Goal: Submit feedback/report problem: Submit feedback/report problem

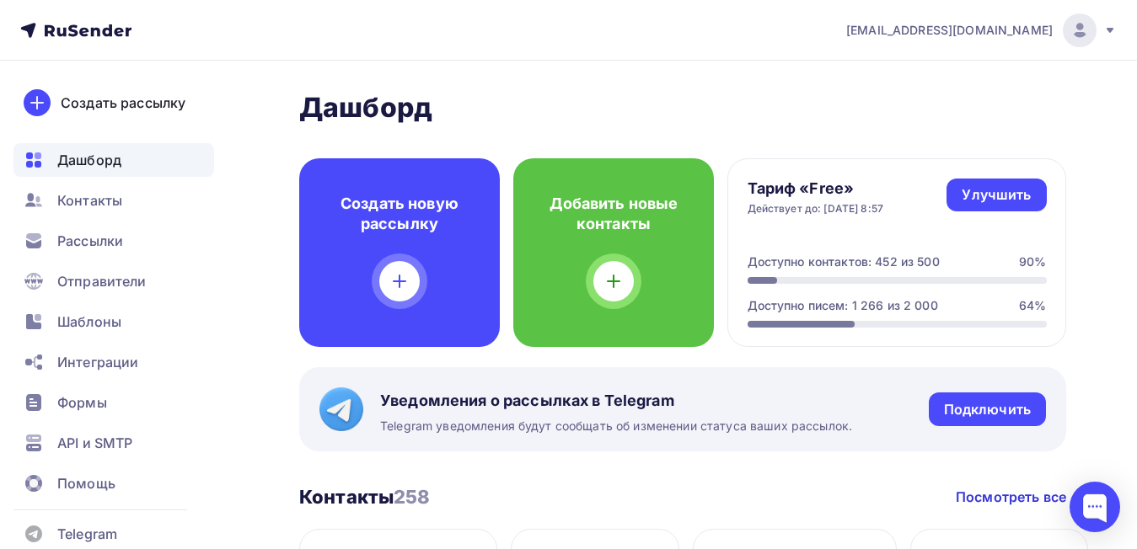
click at [1116, 26] on nav "therealsit@gmail.com Аккаунт Тарифы Выйти Создать рассылку Дашборд Контакты Рас…" at bounding box center [568, 30] width 1137 height 61
click at [1112, 29] on icon at bounding box center [1109, 30] width 7 height 5
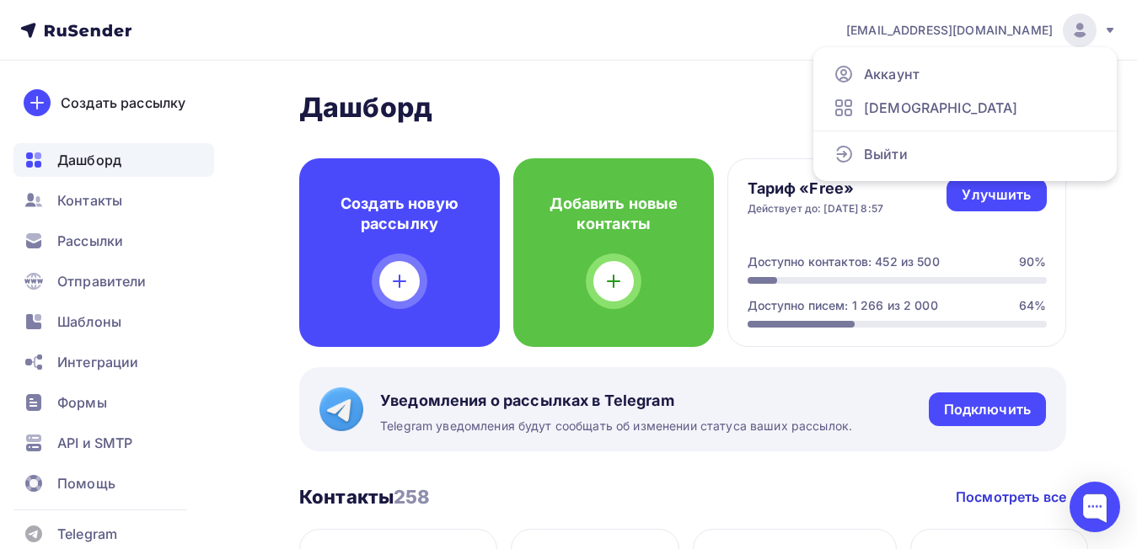
click at [1099, 30] on div "therealsit@gmail.com" at bounding box center [981, 30] width 270 height 34
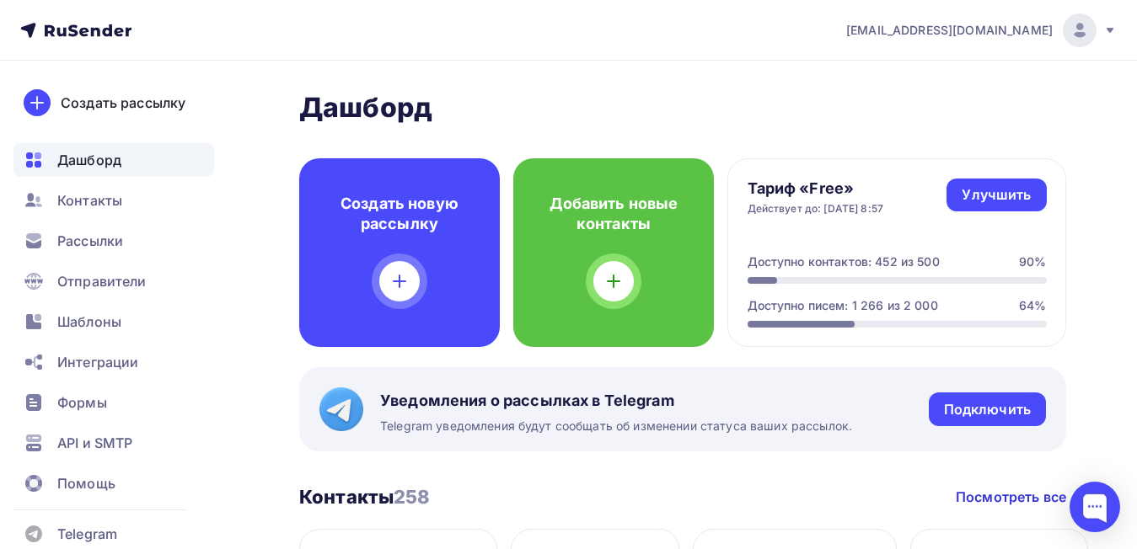
click at [1103, 26] on icon at bounding box center [1109, 30] width 13 height 13
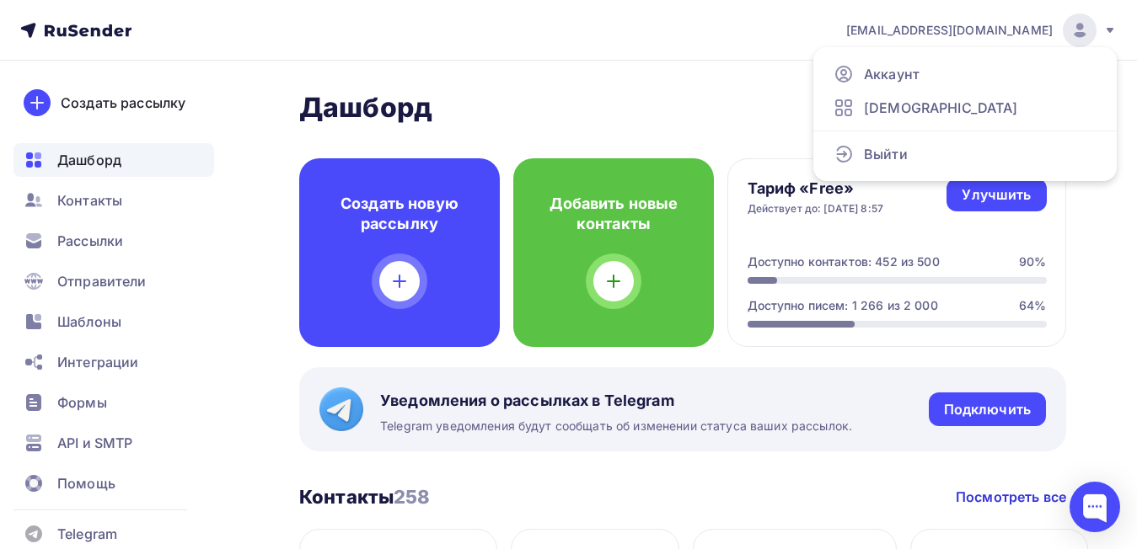
drag, startPoint x: 356, startPoint y: 29, endPoint x: 327, endPoint y: 55, distance: 39.4
click at [356, 27] on nav "therealsit@gmail.com Аккаунт Тарифы Выйти Создать рассылку Дашборд Контакты Рас…" at bounding box center [568, 30] width 1137 height 61
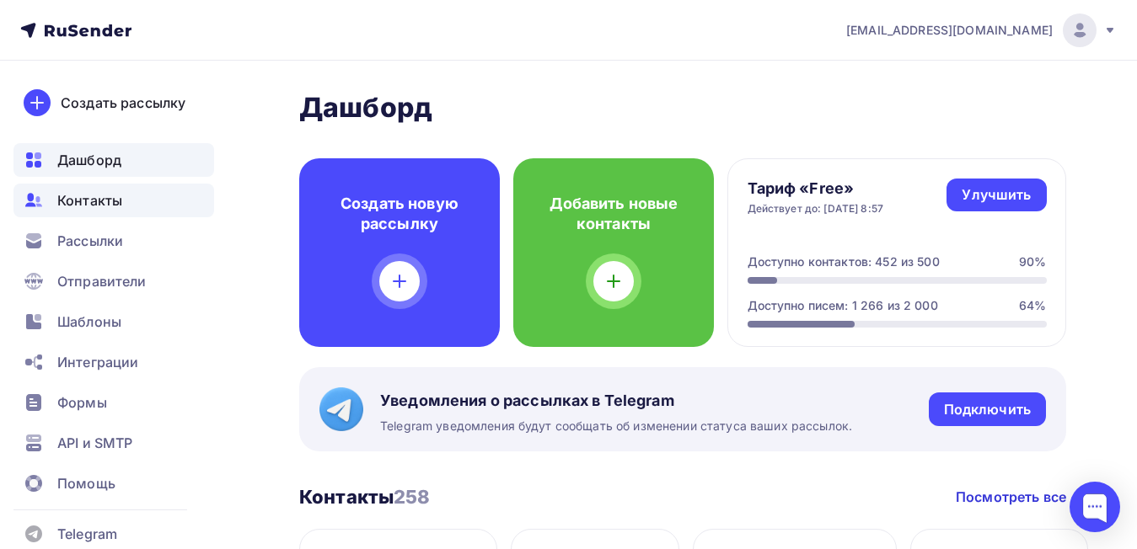
click at [97, 211] on div "Контакты" at bounding box center [113, 201] width 201 height 34
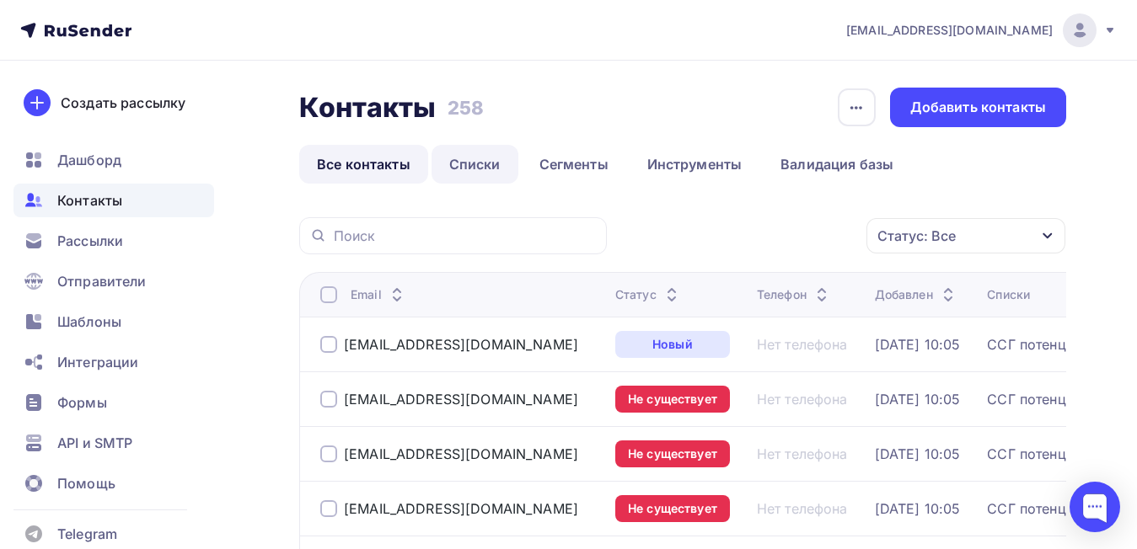
click at [481, 152] on link "Списки" at bounding box center [474, 164] width 87 height 39
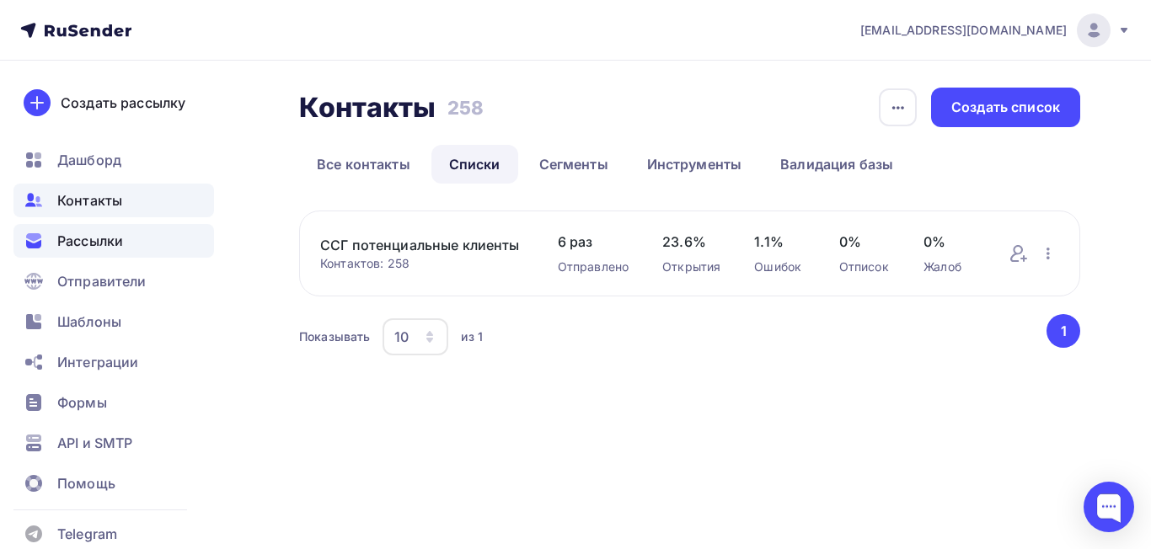
click at [95, 237] on span "Рассылки" at bounding box center [90, 241] width 66 height 20
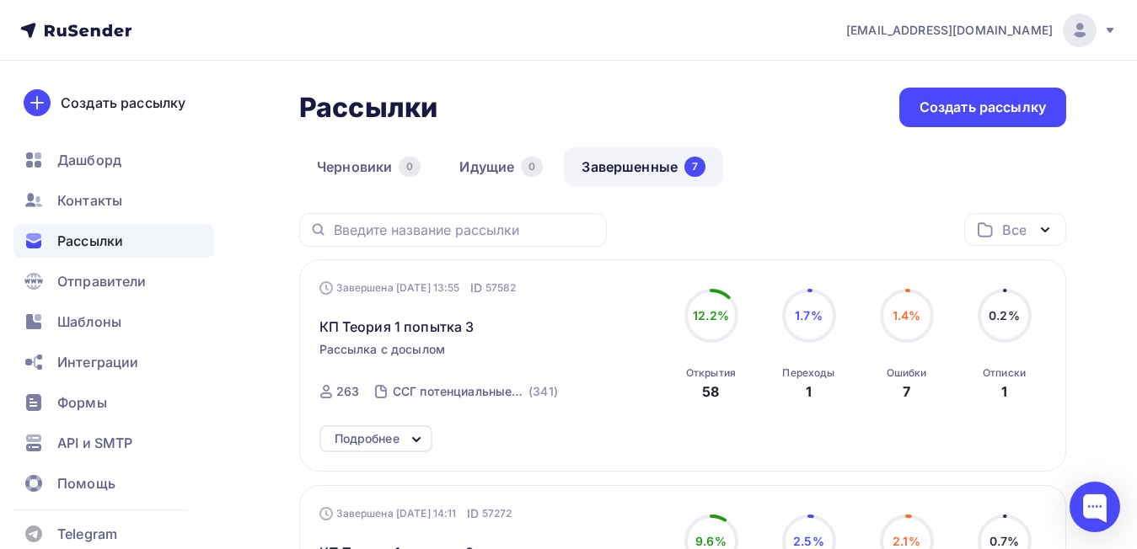
drag, startPoint x: 777, startPoint y: 369, endPoint x: 827, endPoint y: 373, distance: 50.7
click at [827, 373] on div "1.7% 1.7% Переходы 1" at bounding box center [809, 345] width 84 height 113
click at [917, 376] on div "Ошибки" at bounding box center [906, 372] width 40 height 13
drag, startPoint x: 981, startPoint y: 366, endPoint x: 1049, endPoint y: 376, distance: 68.9
click at [1049, 374] on div "Завершена 04.09.2025, 13:55 ID 57582 КП Теория 1 попытка 3 Рассылка с досылом З…" at bounding box center [682, 365] width 767 height 212
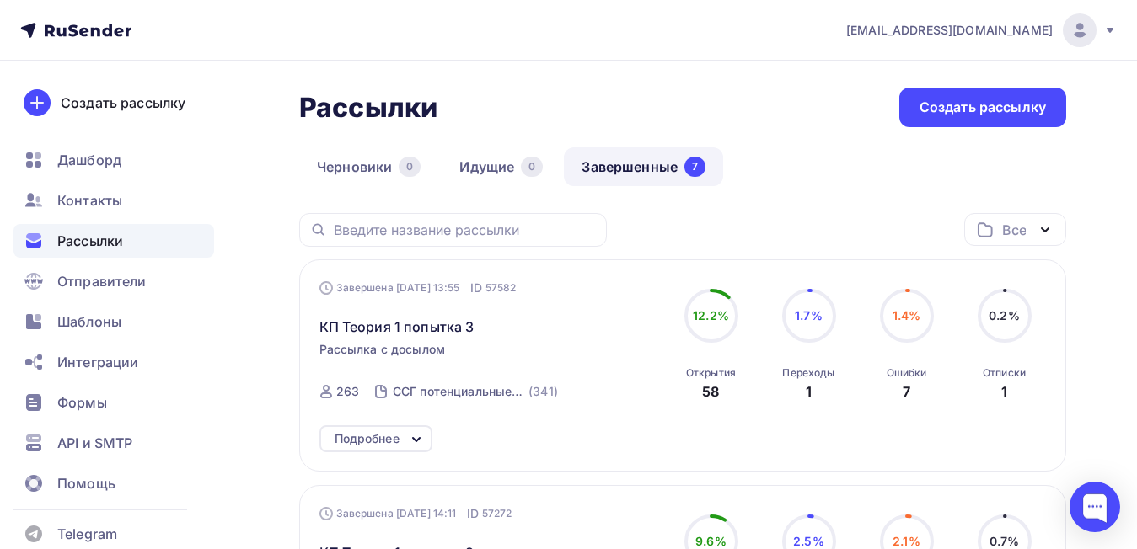
click at [697, 411] on div "Завершена 04.09.2025, 13:55 ID 57582 КП Теория 1 попытка 3 Рассылка с досылом З…" at bounding box center [682, 346] width 727 height 132
drag, startPoint x: 980, startPoint y: 374, endPoint x: 1025, endPoint y: 376, distance: 45.5
click at [1025, 376] on div "0.2% 0.2% Отписки 1" at bounding box center [1004, 345] width 84 height 113
click at [1103, 19] on div "[EMAIL_ADDRESS][DOMAIN_NAME]" at bounding box center [981, 30] width 270 height 34
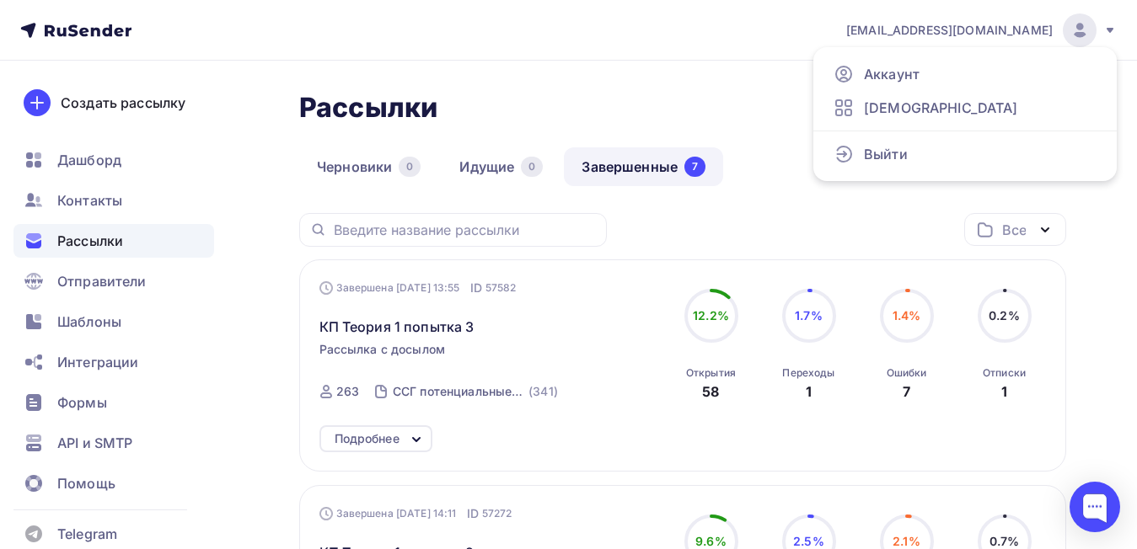
click at [736, 93] on div "Рассылки Рассылки Создать рассылку" at bounding box center [682, 108] width 767 height 40
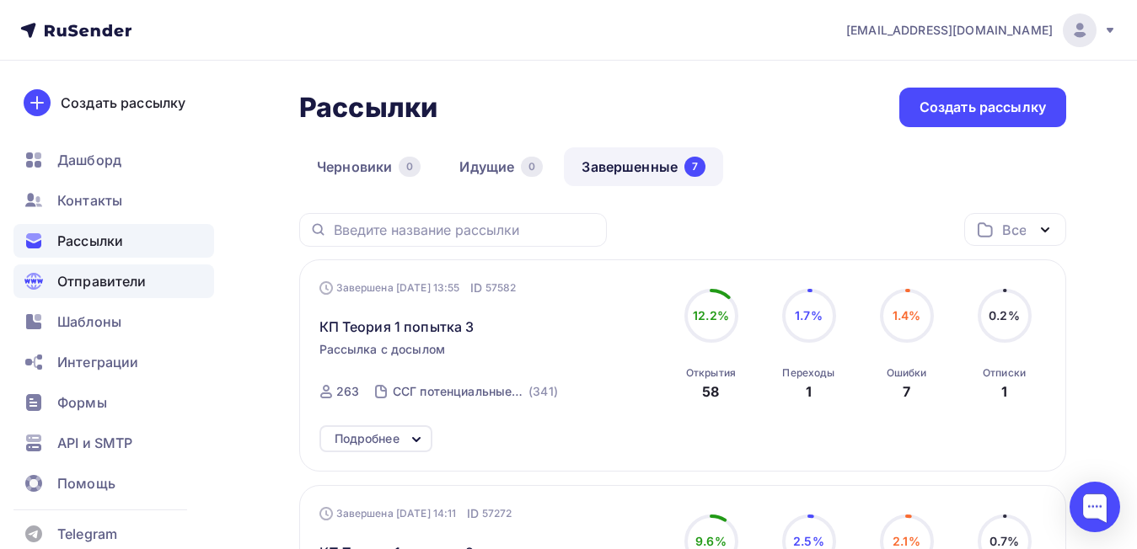
click at [112, 288] on span "Отправители" at bounding box center [101, 281] width 89 height 20
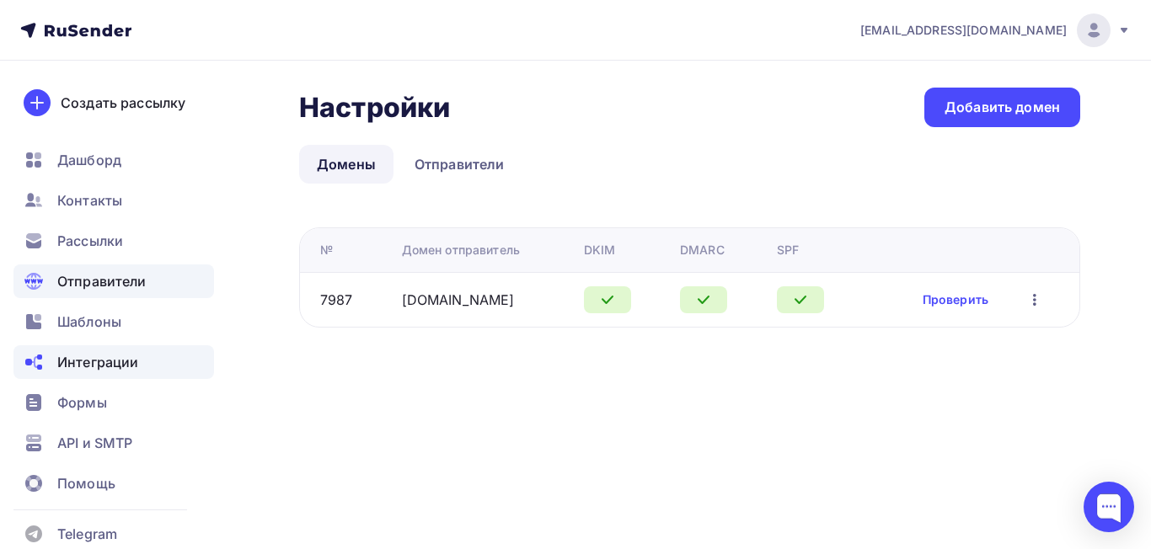
scroll to position [22, 0]
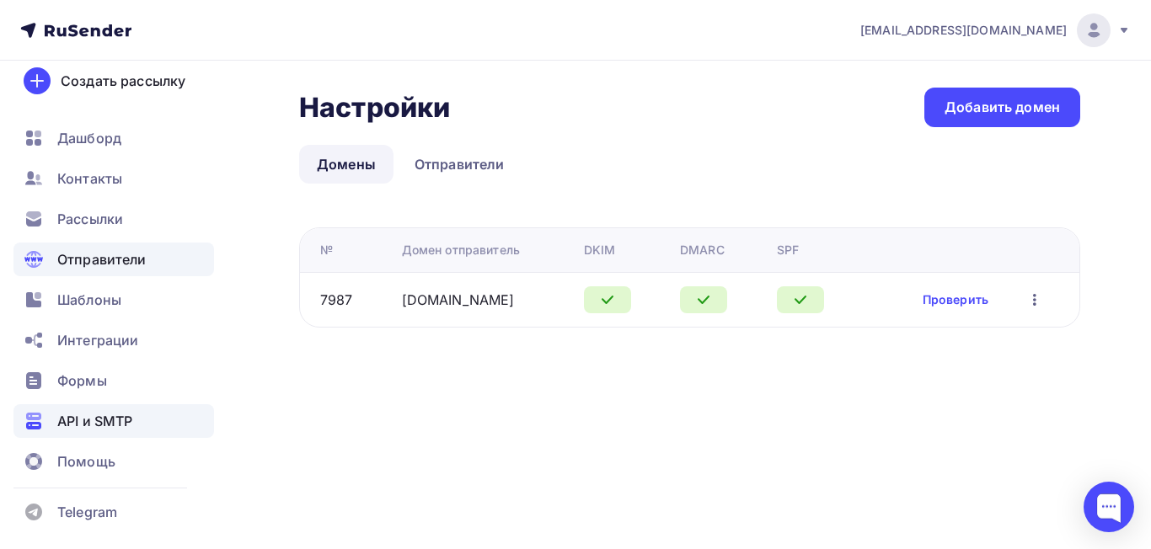
click at [114, 424] on span "API и SMTP" at bounding box center [94, 421] width 75 height 20
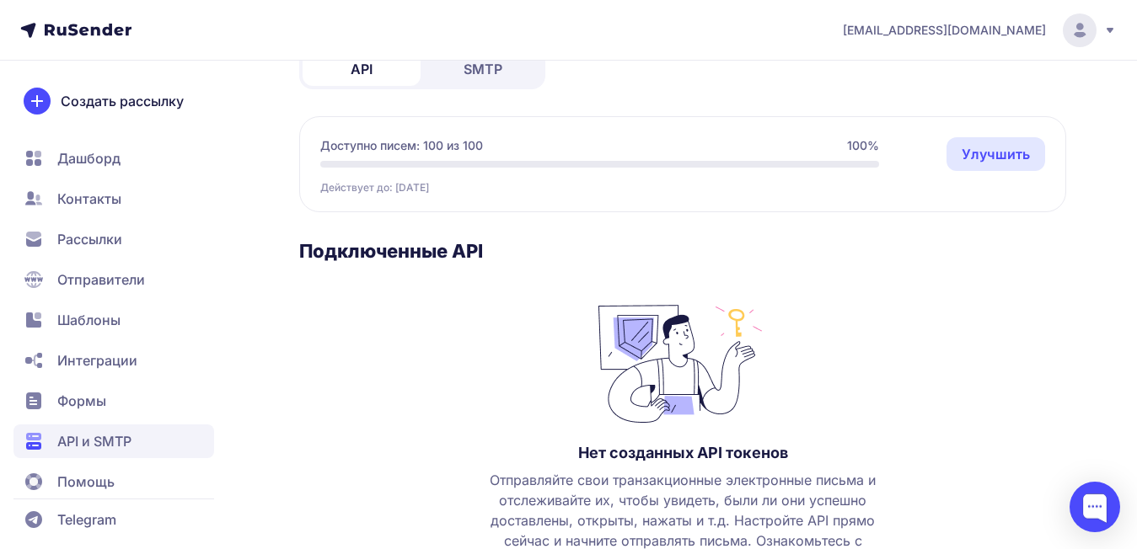
scroll to position [169, 0]
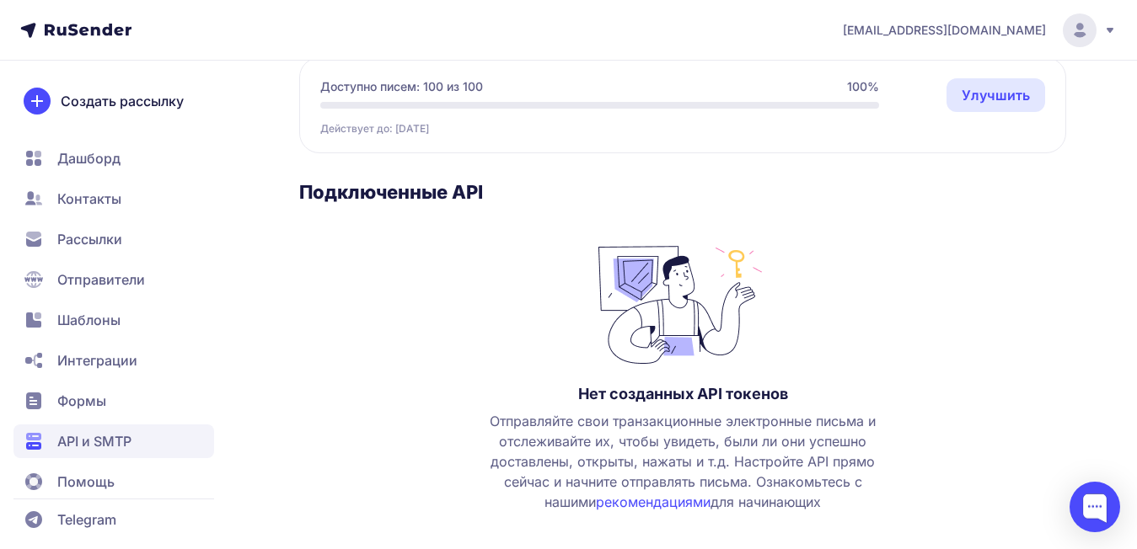
click at [74, 361] on span "Интеграции" at bounding box center [97, 360] width 80 height 20
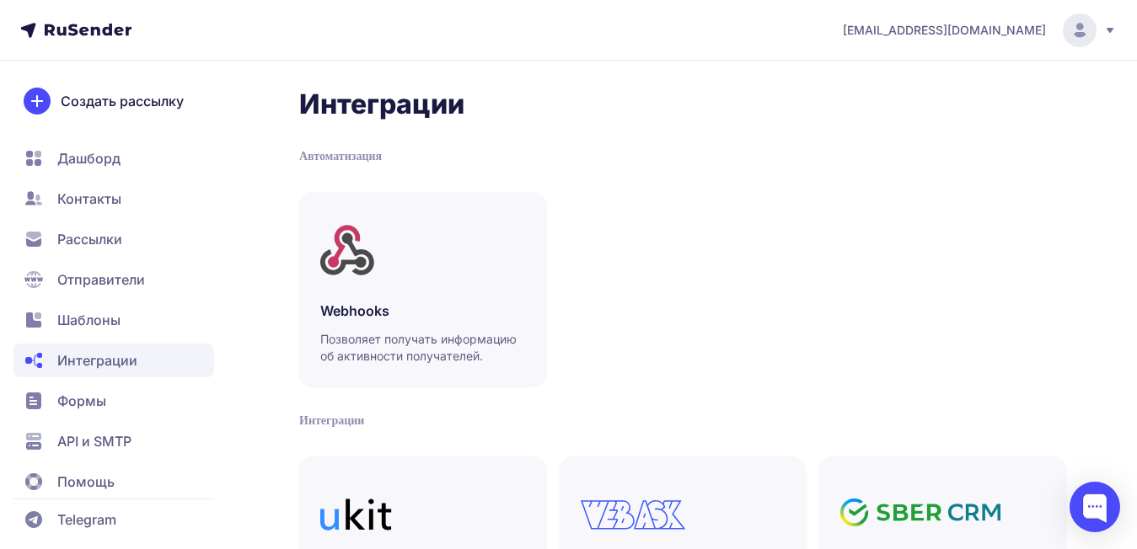
click at [120, 286] on span "Отправители" at bounding box center [101, 280] width 88 height 20
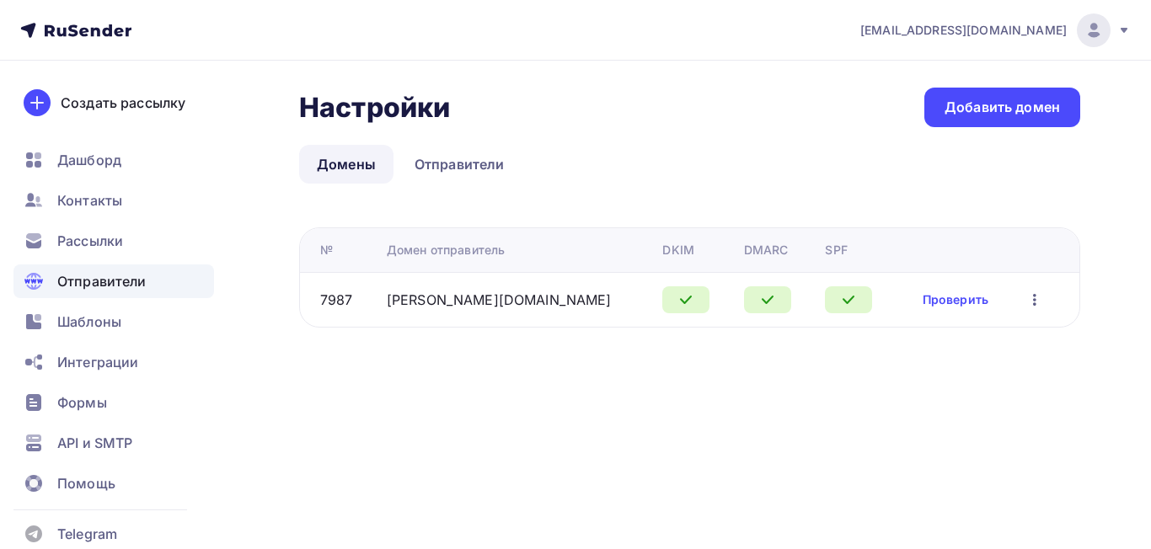
click at [655, 127] on div "Настройки Настройки Добавить домен Домены Отправители Домены Отправители № Доме…" at bounding box center [689, 208] width 781 height 240
click at [111, 243] on span "Рассылки" at bounding box center [90, 241] width 66 height 20
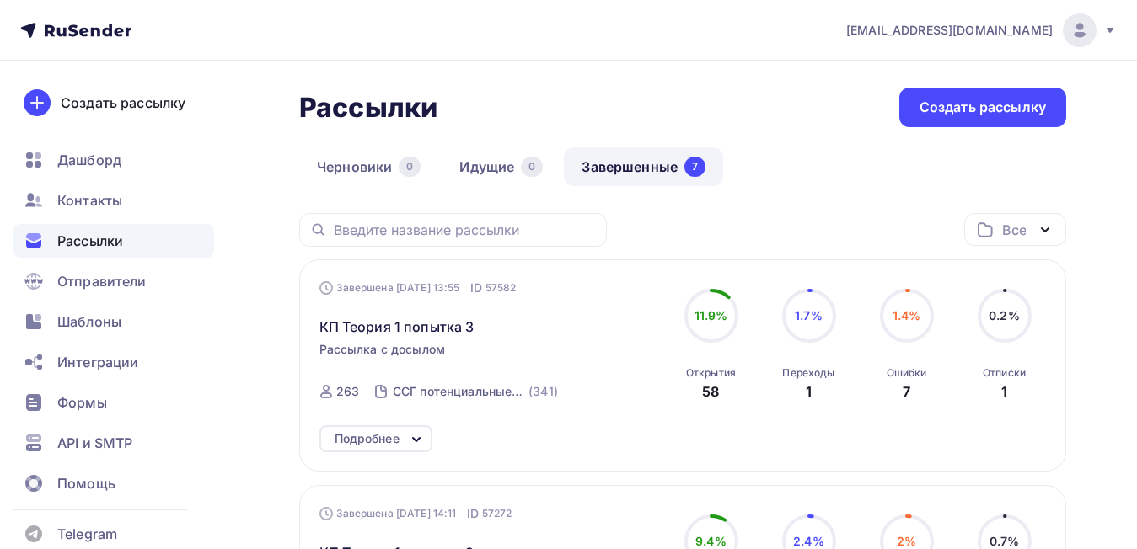
click at [1077, 23] on img at bounding box center [1079, 30] width 20 height 20
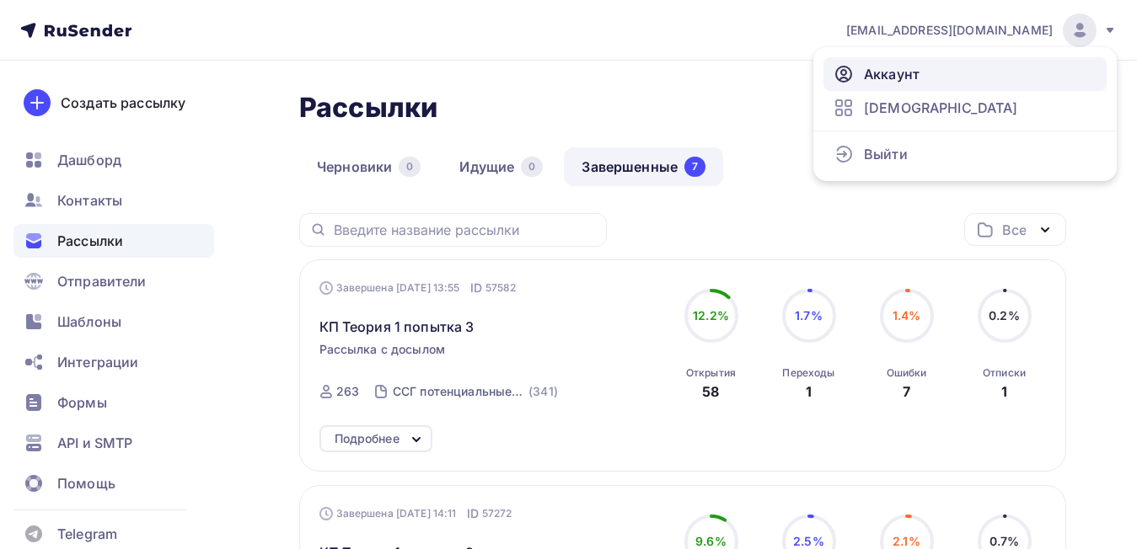
click at [890, 82] on span "Аккаунт" at bounding box center [892, 74] width 56 height 20
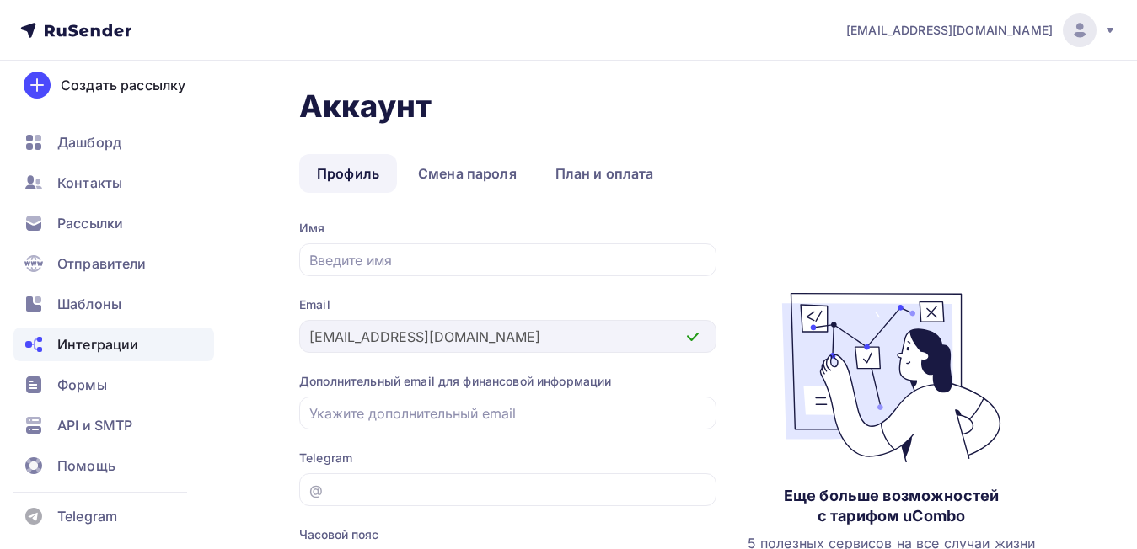
scroll to position [22, 0]
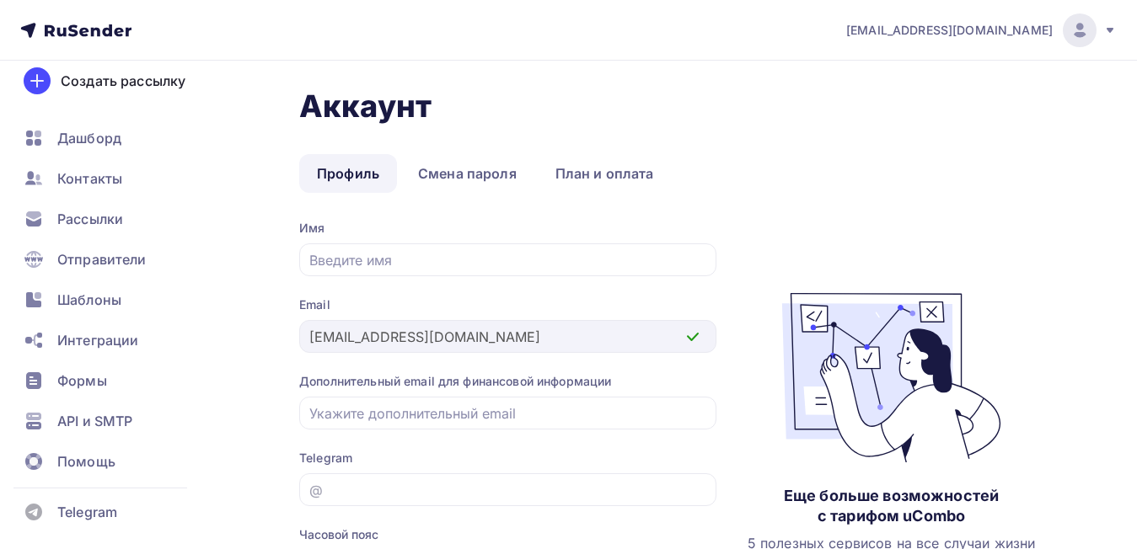
click at [1016, 25] on span "[EMAIL_ADDRESS][DOMAIN_NAME]" at bounding box center [949, 30] width 206 height 17
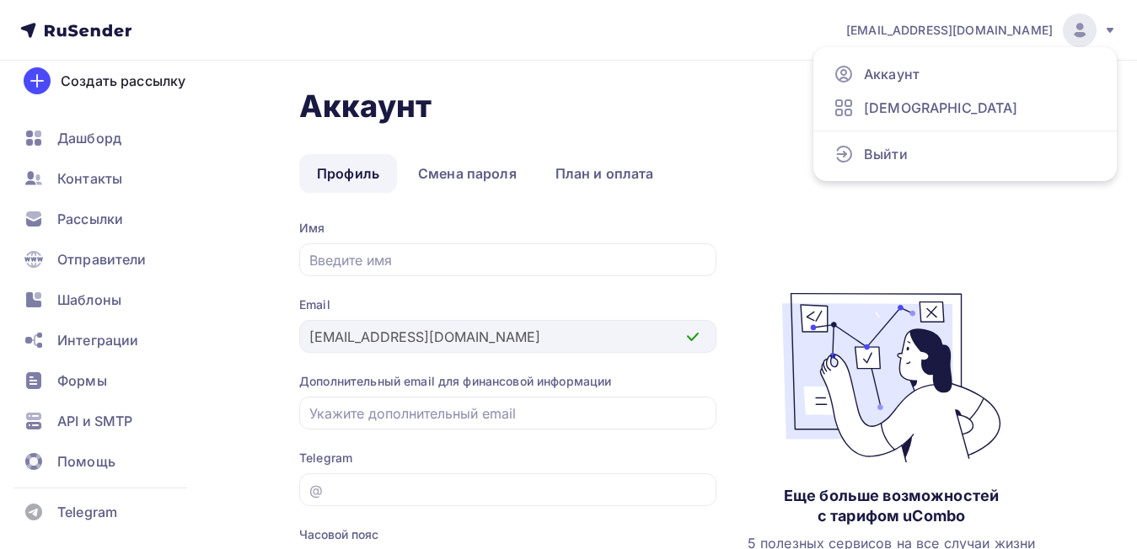
click at [753, 208] on div "Аккаунт Профиль Смена пароля План и оплата Профиль Смена пароля План и оплата И…" at bounding box center [682, 393] width 767 height 610
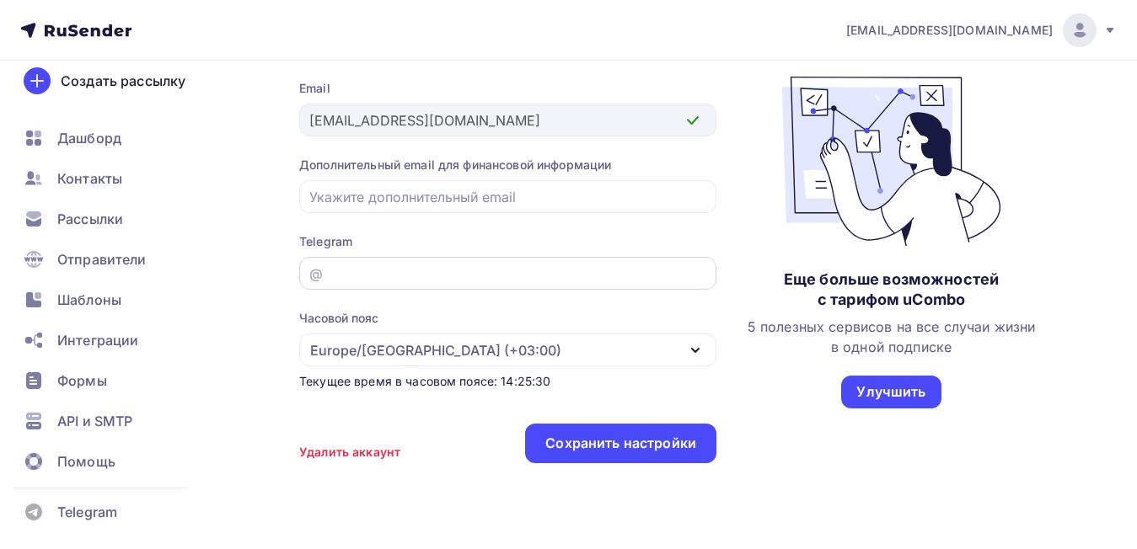
scroll to position [263, 0]
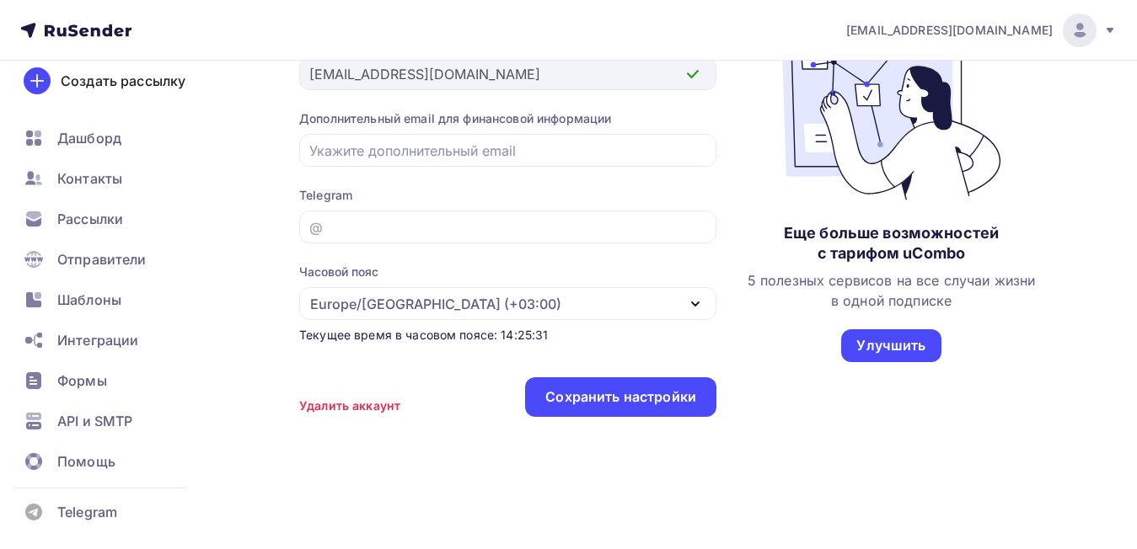
click at [49, 493] on div "Telegram" at bounding box center [113, 508] width 201 height 41
click at [58, 512] on div "Telegram" at bounding box center [113, 512] width 201 height 34
click at [102, 214] on span "Рассылки" at bounding box center [90, 219] width 66 height 20
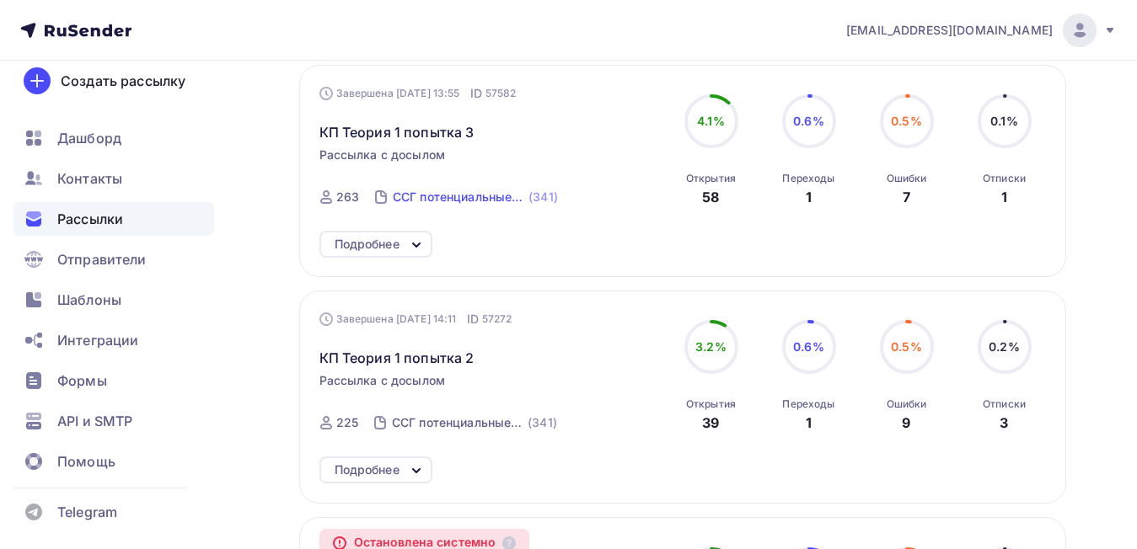
scroll to position [110, 0]
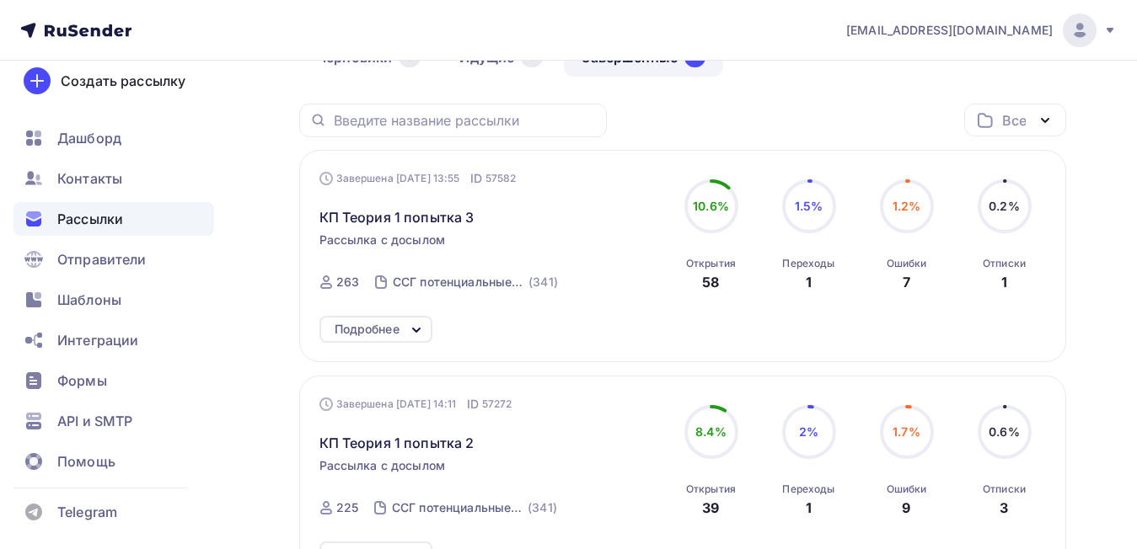
click at [403, 330] on div "Подробнее" at bounding box center [375, 329] width 113 height 27
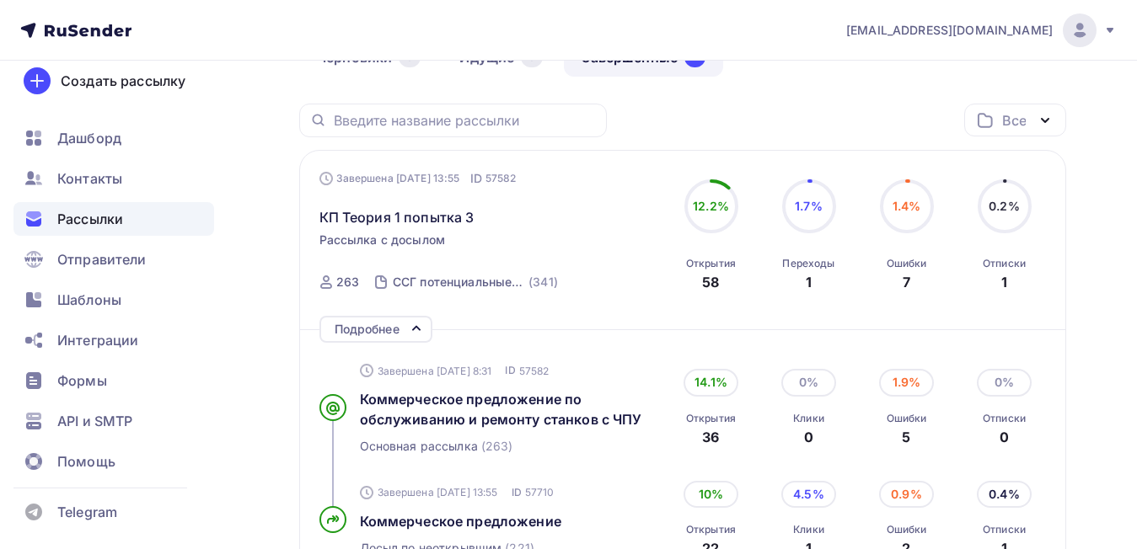
click at [387, 327] on div "Подробнее" at bounding box center [366, 329] width 65 height 20
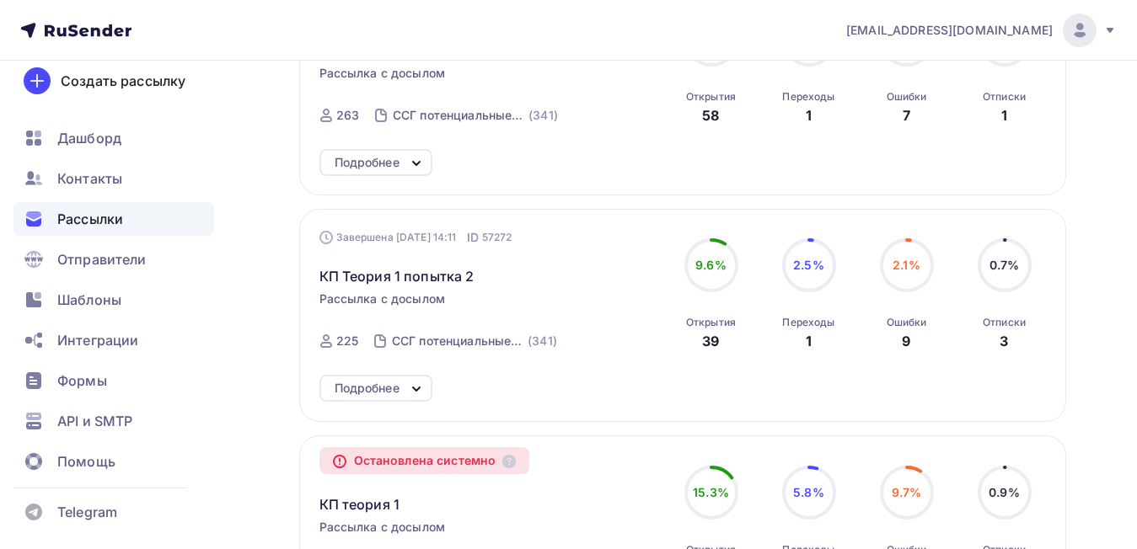
scroll to position [278, 0]
click at [103, 254] on span "Отправители" at bounding box center [101, 259] width 89 height 20
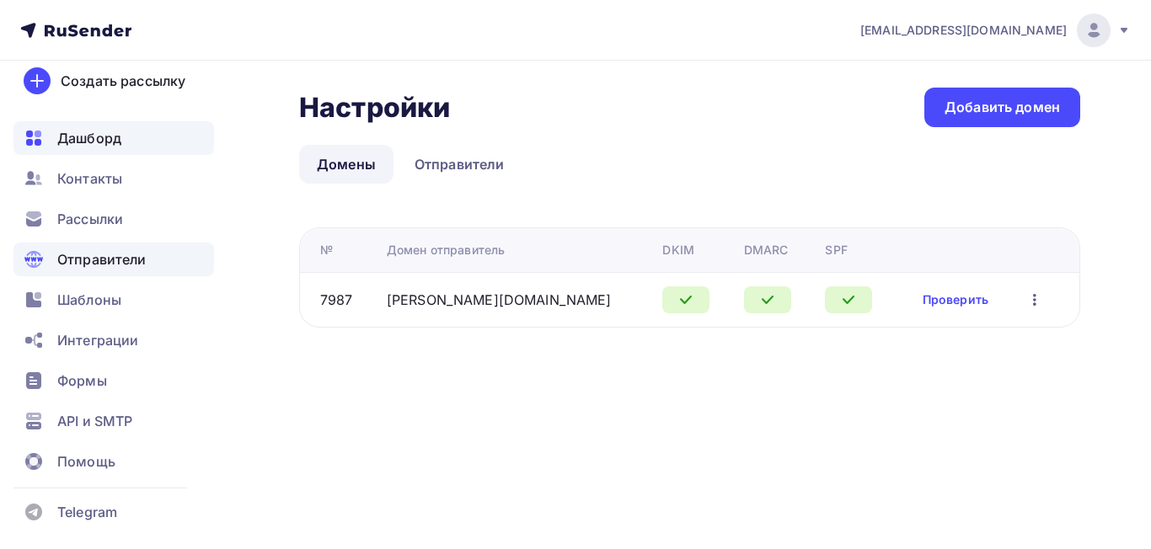
click at [114, 141] on span "Дашборд" at bounding box center [89, 138] width 64 height 20
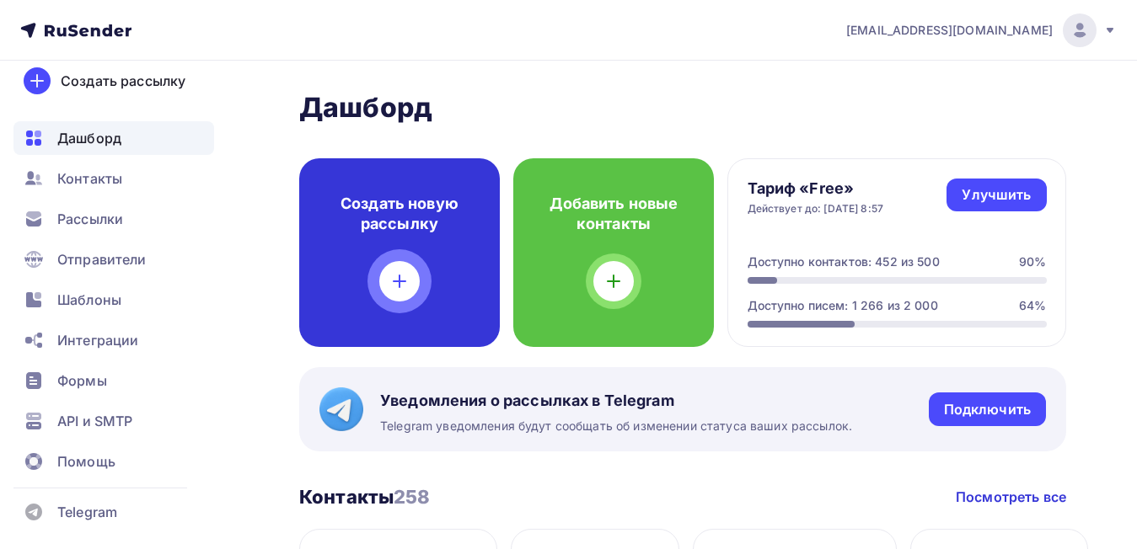
click at [408, 268] on div at bounding box center [399, 281] width 40 height 40
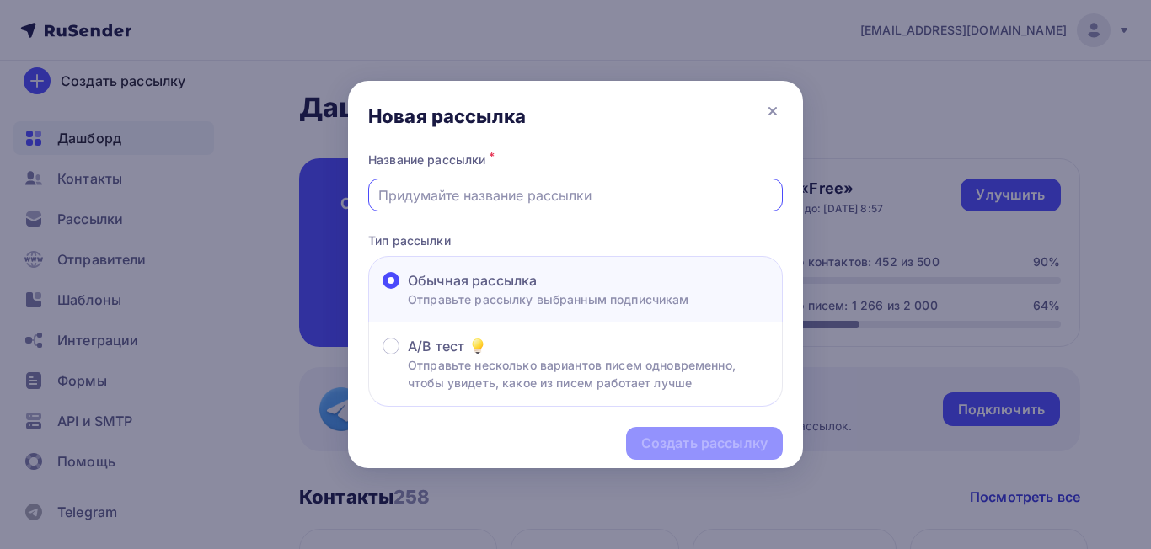
click at [505, 190] on input "text" at bounding box center [575, 195] width 395 height 20
type input "КП Теория 1 попытка 3"
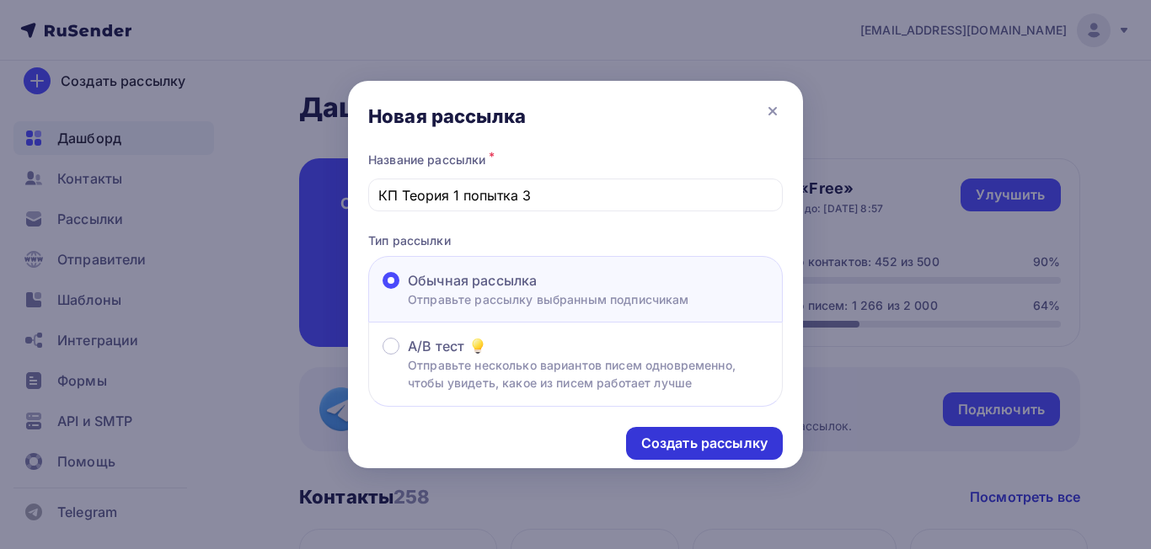
click at [685, 450] on div "Создать рассылку" at bounding box center [704, 443] width 126 height 19
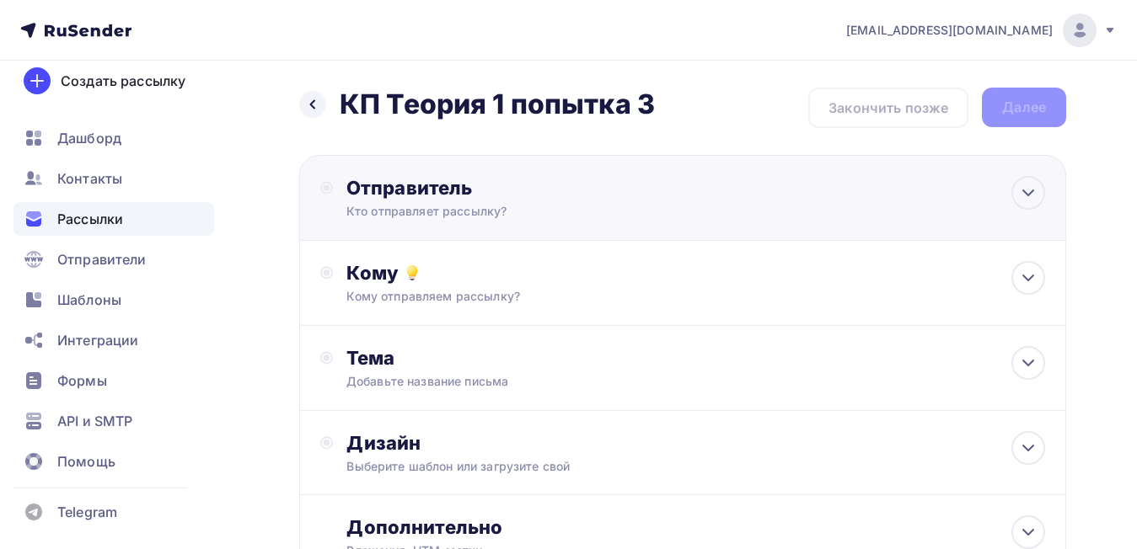
click at [363, 199] on div "Отправитель" at bounding box center [528, 188] width 365 height 24
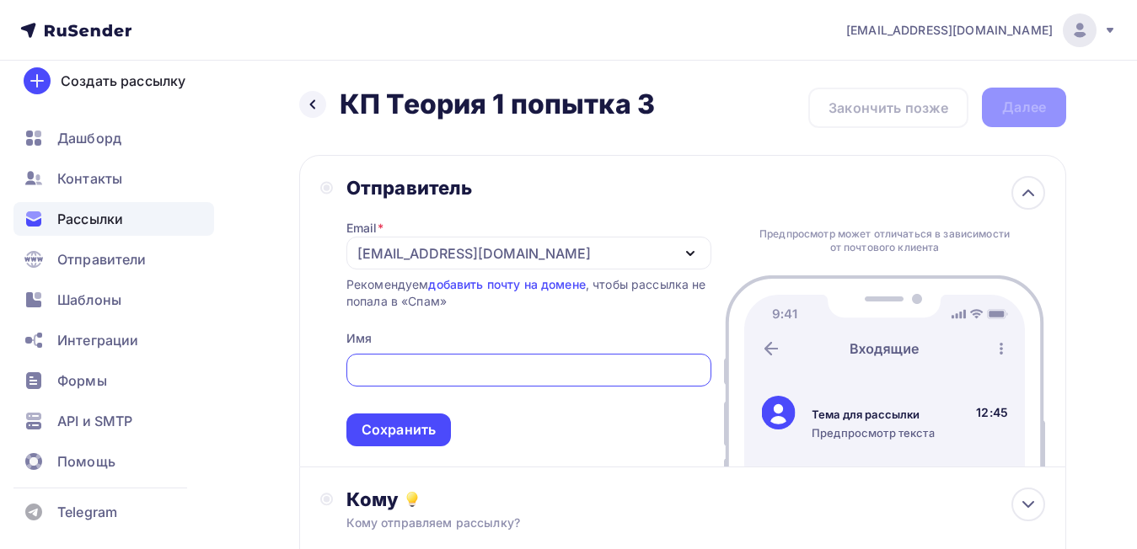
click at [635, 260] on div "[EMAIL_ADDRESS][DOMAIN_NAME]" at bounding box center [528, 253] width 365 height 33
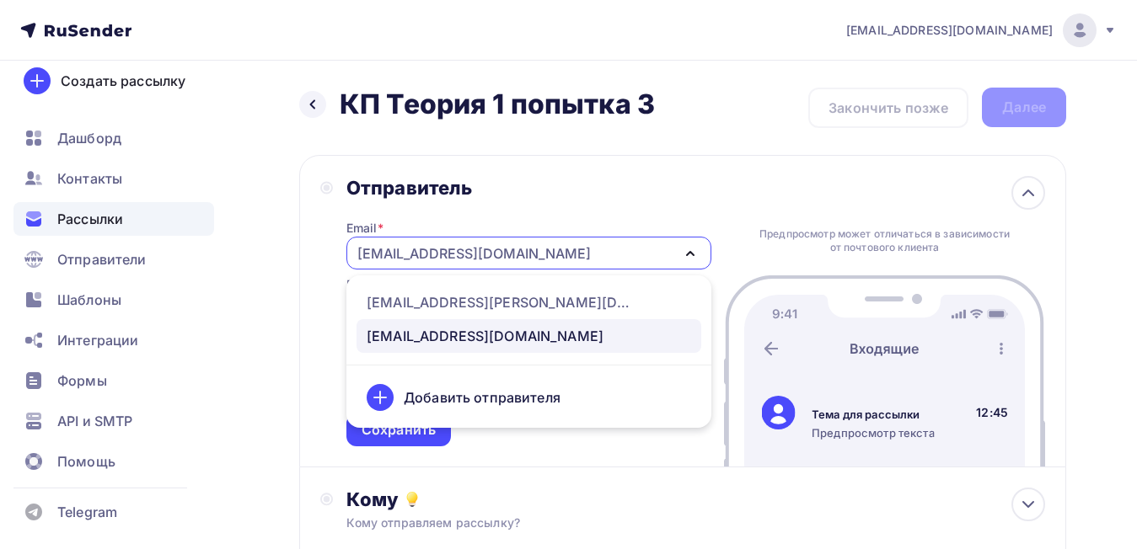
click at [424, 394] on div "Добавить отправителя" at bounding box center [482, 398] width 157 height 20
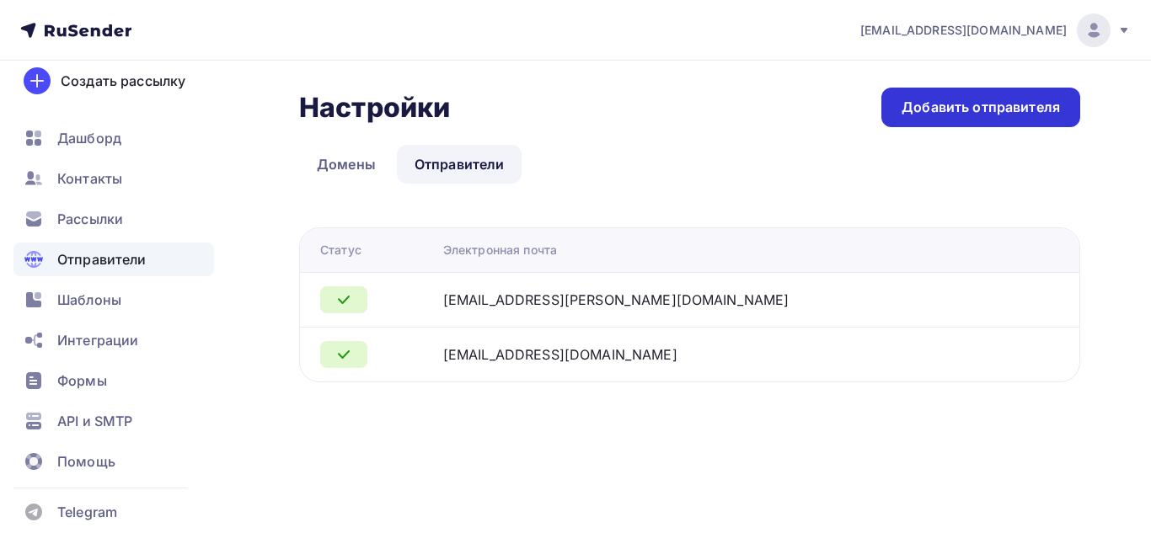
click at [978, 112] on div "Добавить отправителя" at bounding box center [980, 107] width 158 height 19
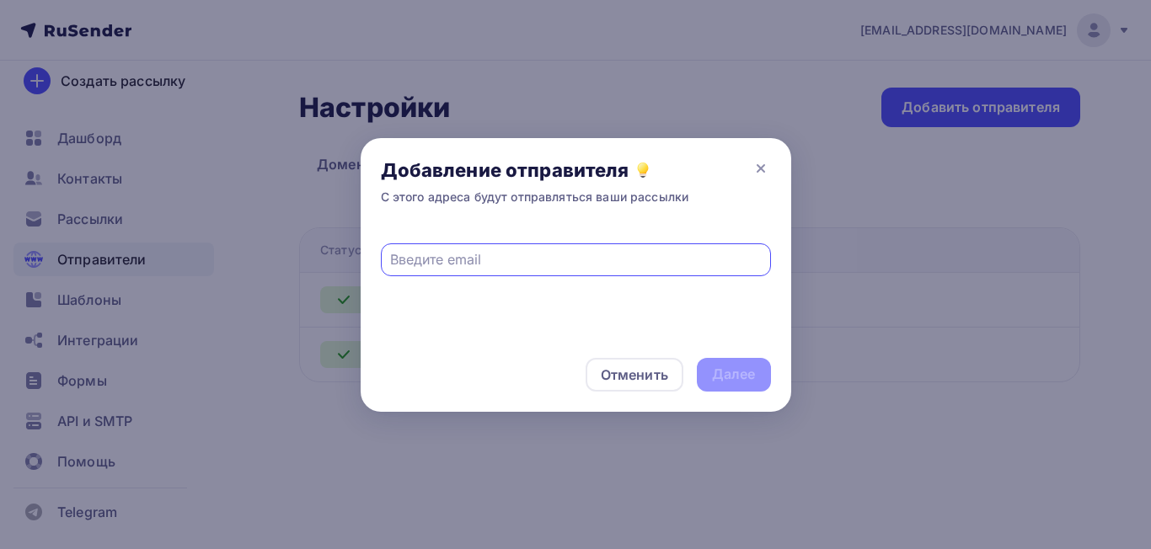
paste input "stanko_service@inbox.ru"
type input "stanko_service@inbox.ru"
click at [741, 373] on div "Далее" at bounding box center [734, 374] width 44 height 19
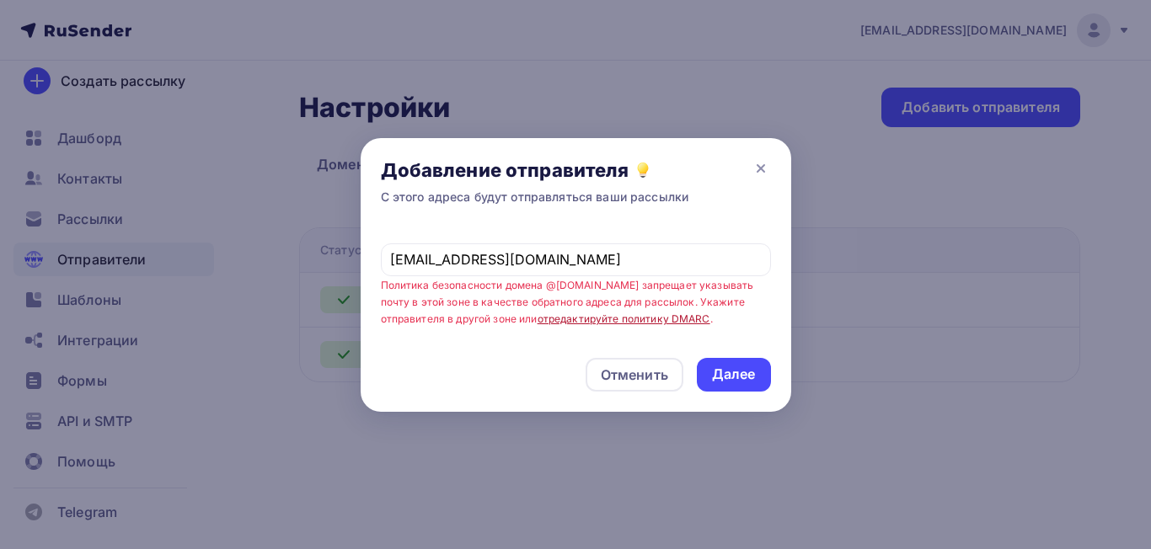
click at [628, 319] on link "отредактируйте политику DMARC" at bounding box center [624, 319] width 173 height 13
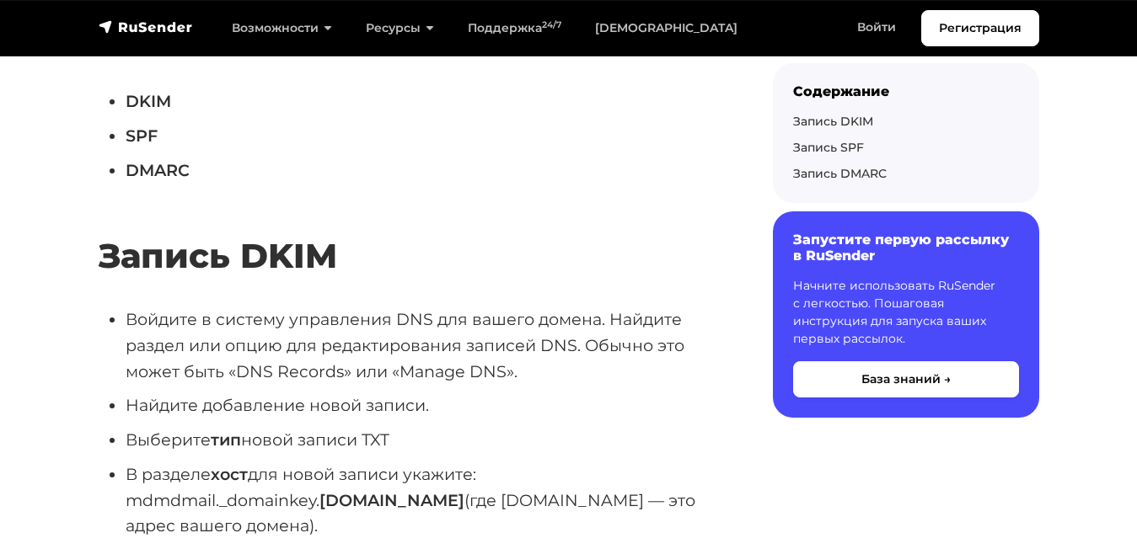
scroll to position [1011, 0]
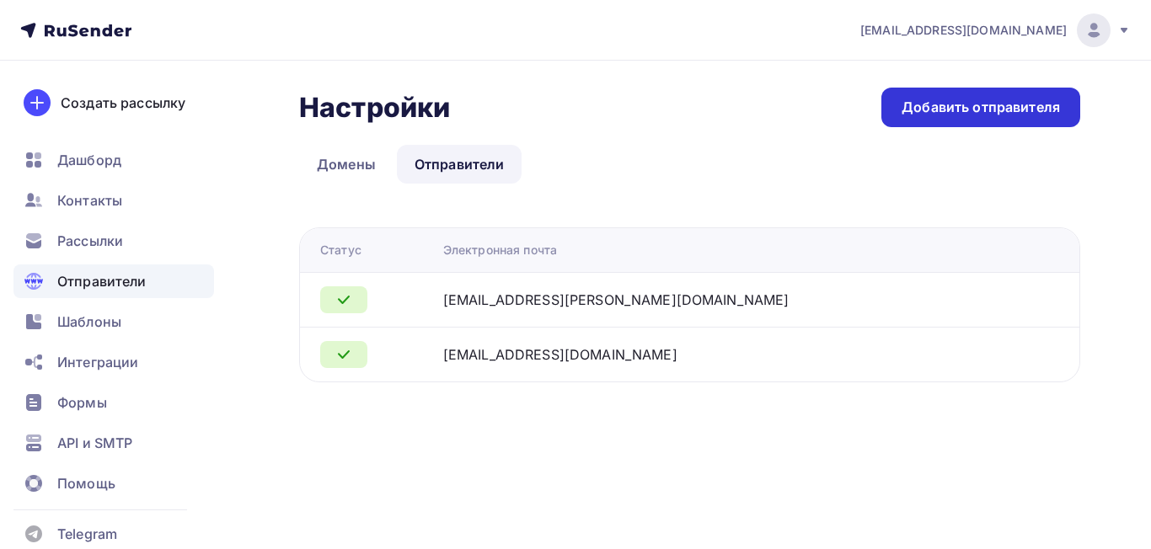
click at [1003, 104] on div "Добавить отправителя" at bounding box center [980, 107] width 158 height 19
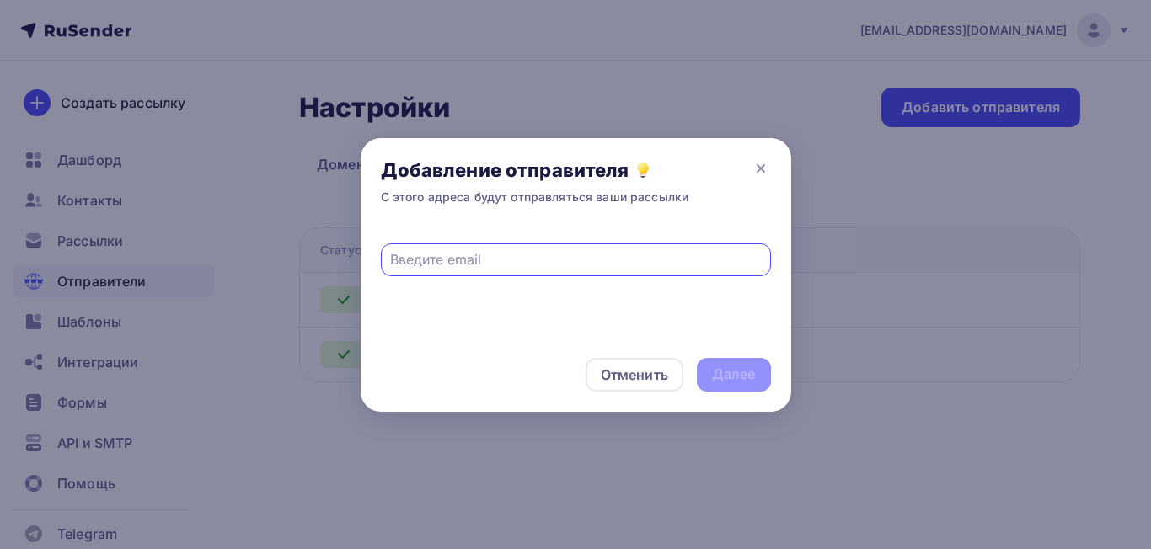
paste input "stanko_service@inbox.ru"
type input "stanko_service@inbox.ru"
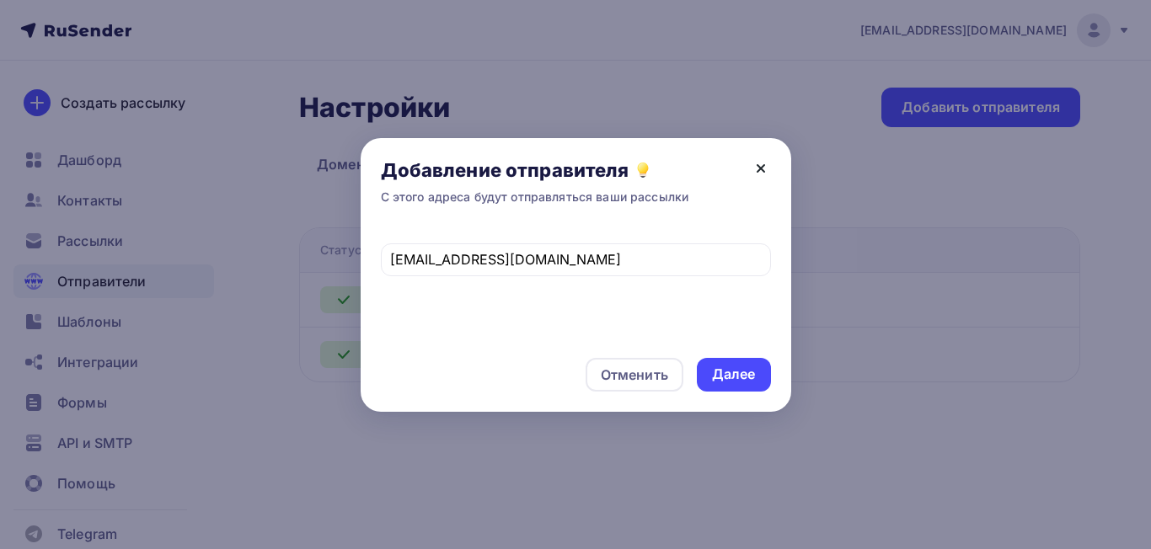
click at [758, 163] on icon at bounding box center [761, 168] width 20 height 20
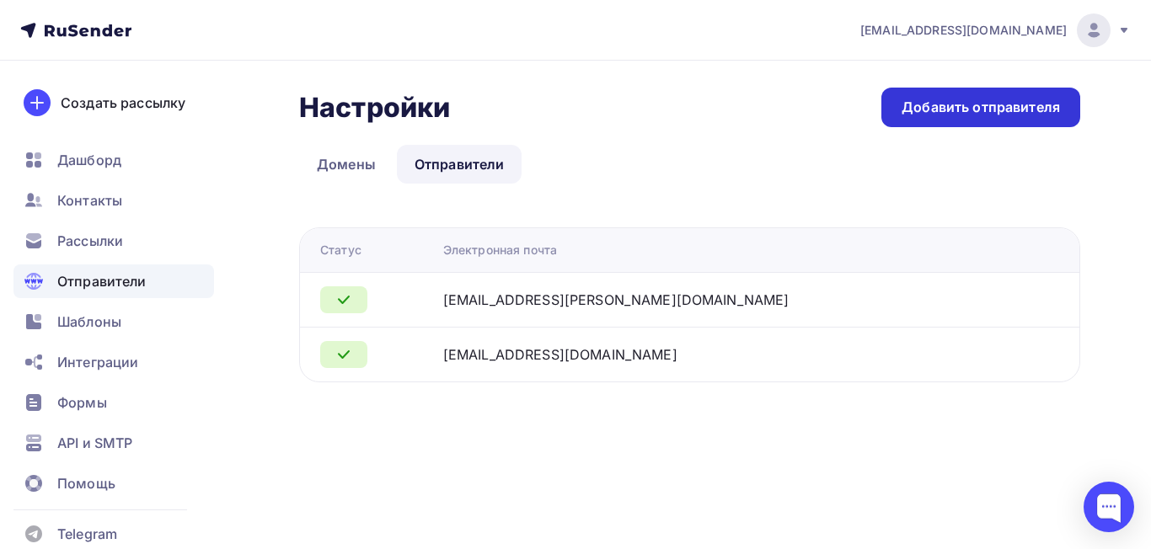
click at [908, 92] on div "Добавить отправителя" at bounding box center [980, 108] width 199 height 40
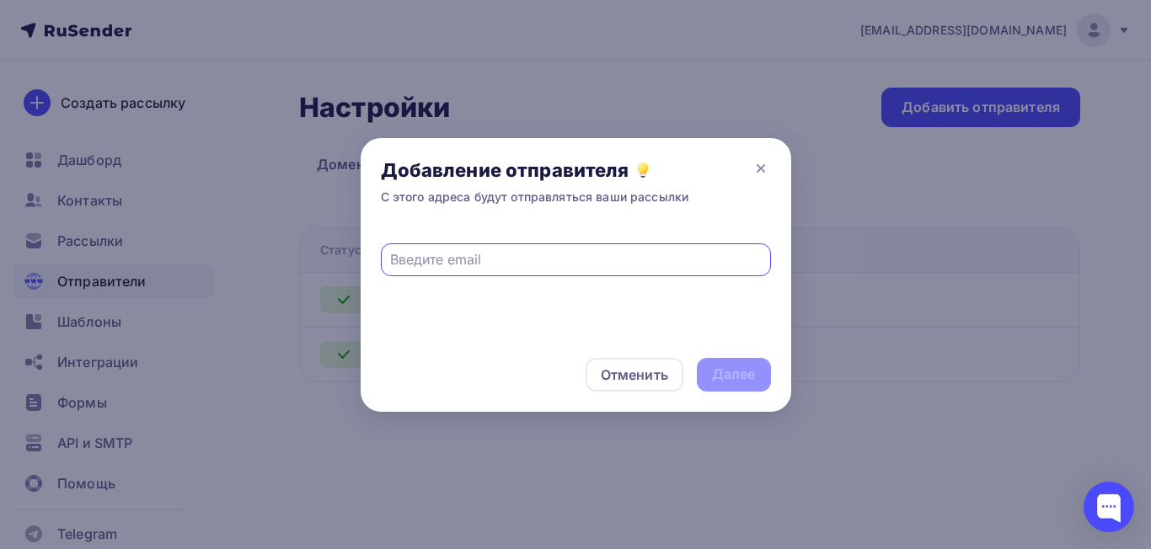
click at [484, 266] on input "text" at bounding box center [575, 259] width 371 height 20
paste input "manager@stanko-servise-tver.ru"
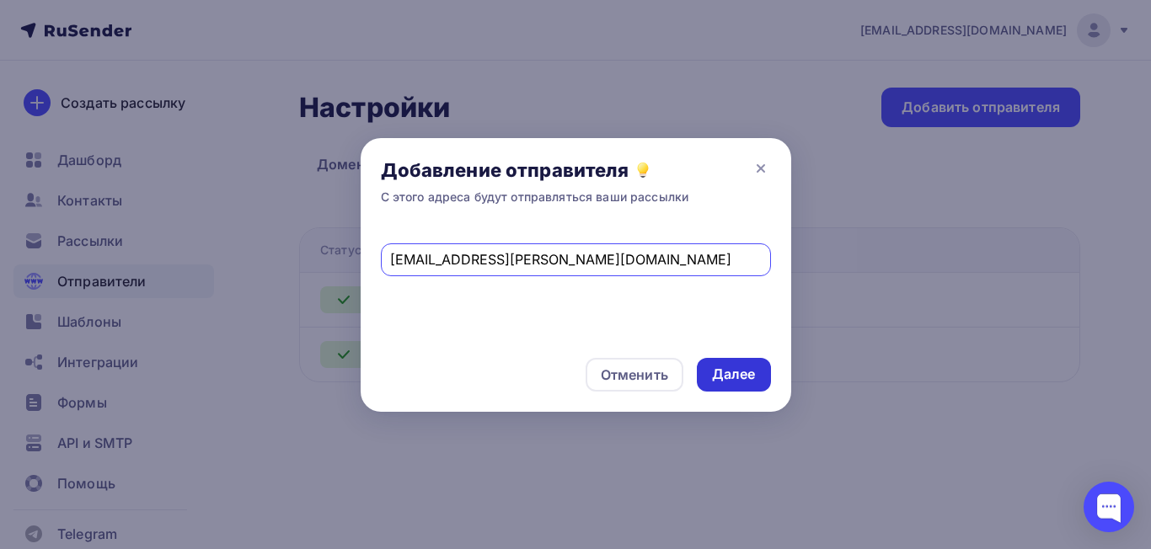
type input "manager@stanko-servise-tver.ru"
click at [732, 371] on div "Далее" at bounding box center [734, 375] width 74 height 34
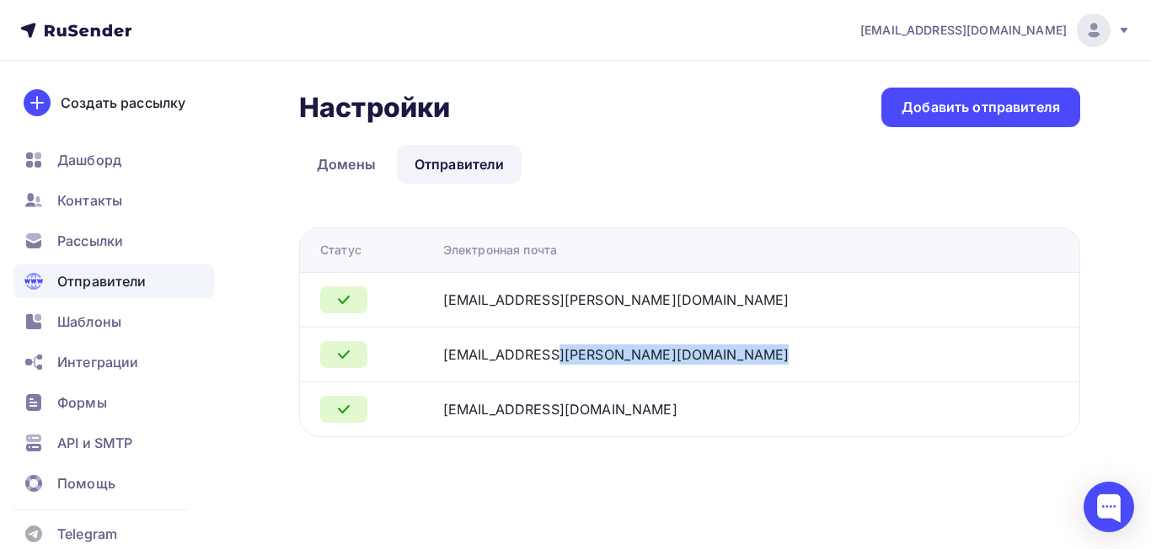
drag, startPoint x: 502, startPoint y: 358, endPoint x: 693, endPoint y: 366, distance: 191.4
click at [693, 366] on td "[EMAIL_ADDRESS][PERSON_NAME][DOMAIN_NAME]" at bounding box center [726, 354] width 580 height 55
click at [709, 351] on div "[EMAIL_ADDRESS][PERSON_NAME][DOMAIN_NAME]" at bounding box center [653, 355] width 421 height 20
click at [710, 359] on div "[EMAIL_ADDRESS][PERSON_NAME][DOMAIN_NAME]" at bounding box center [653, 355] width 421 height 20
click at [1114, 16] on div "[EMAIL_ADDRESS][DOMAIN_NAME]" at bounding box center [995, 30] width 270 height 34
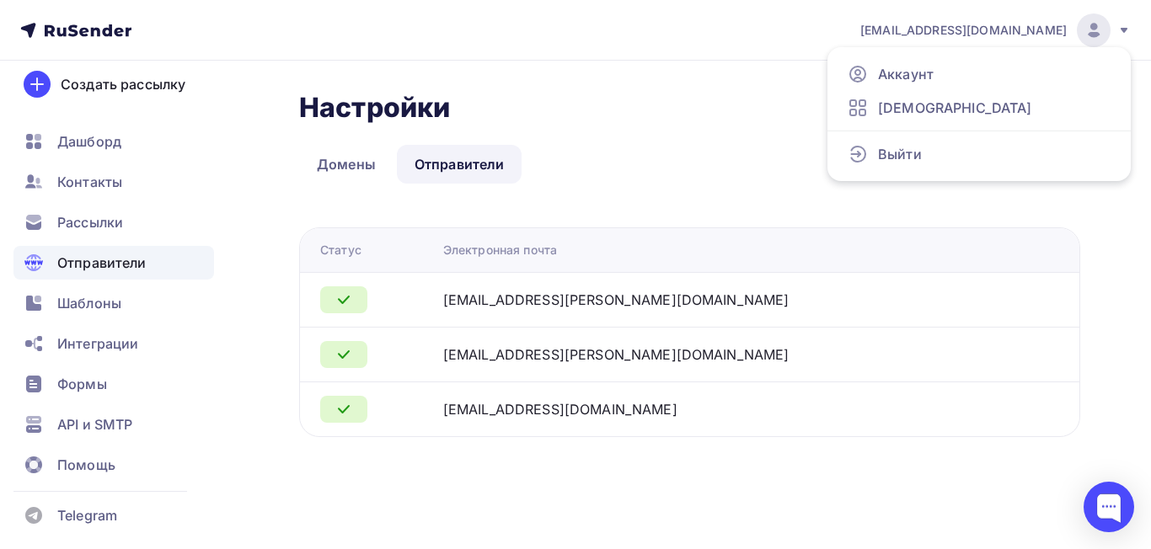
scroll to position [22, 0]
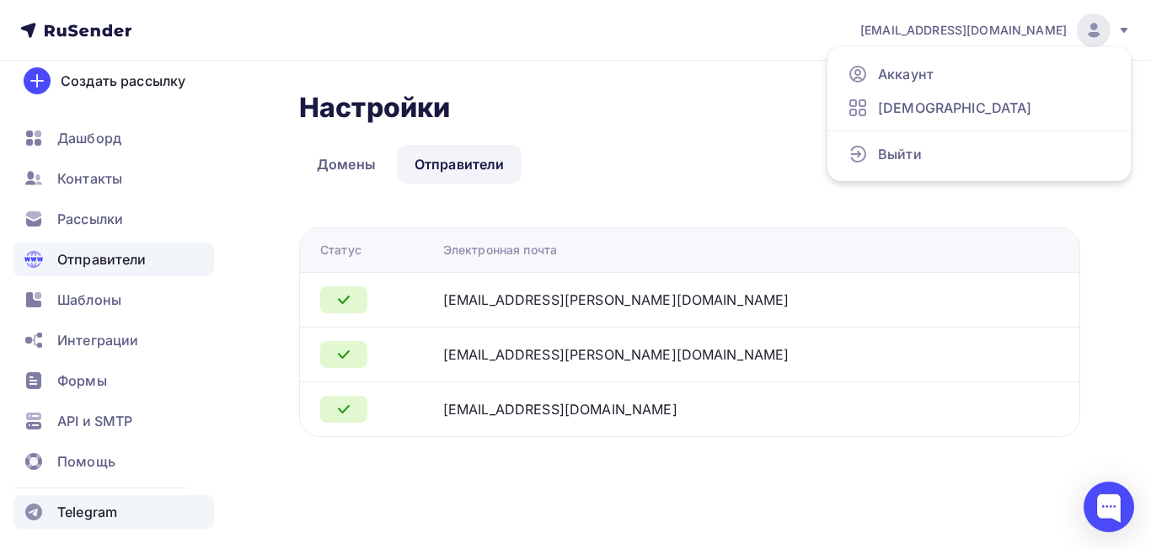
click at [99, 511] on span "Telegram" at bounding box center [87, 512] width 60 height 20
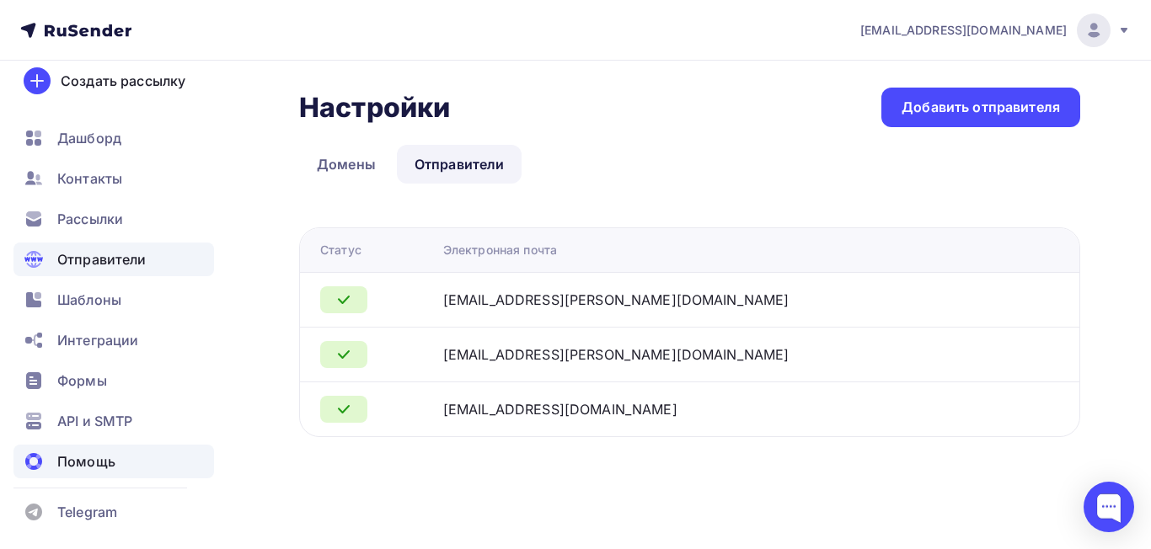
click at [90, 474] on div "Помощь" at bounding box center [113, 462] width 201 height 34
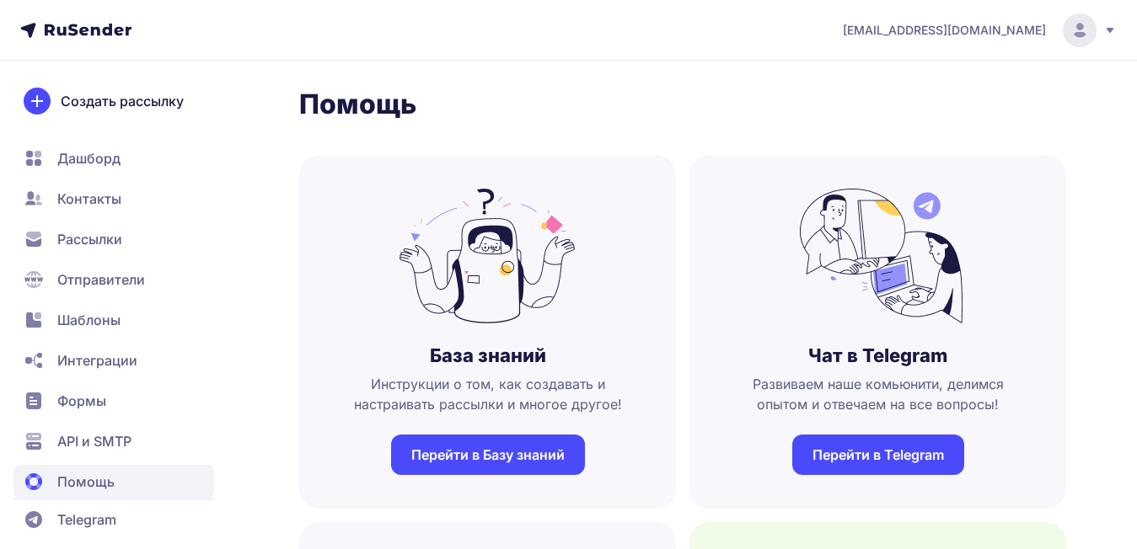
click at [885, 458] on link "Перейти в Telegram" at bounding box center [878, 455] width 172 height 40
click at [848, 468] on link "Перейти в Telegram" at bounding box center [878, 455] width 172 height 40
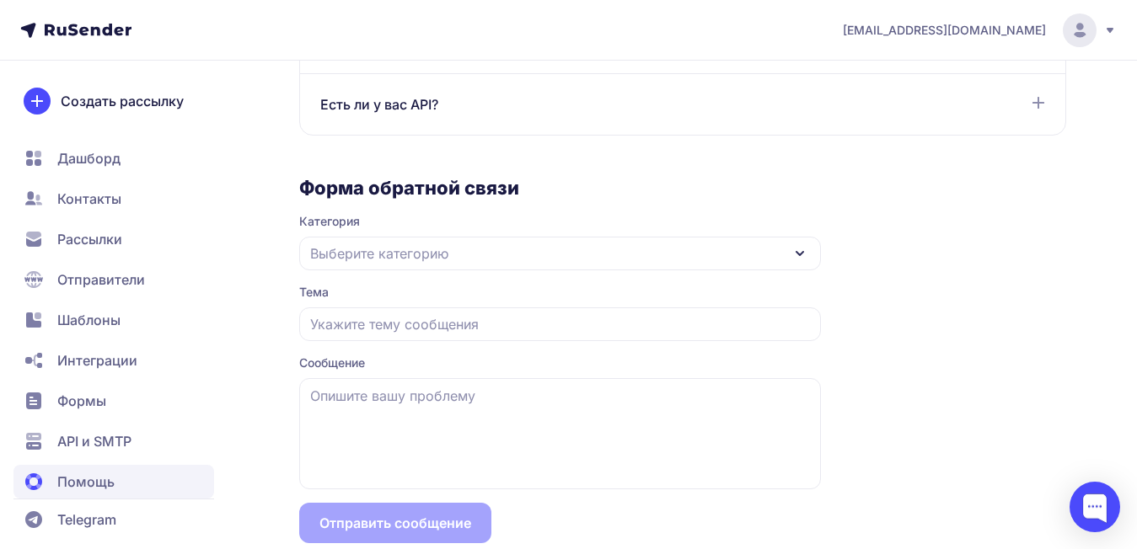
scroll to position [1543, 0]
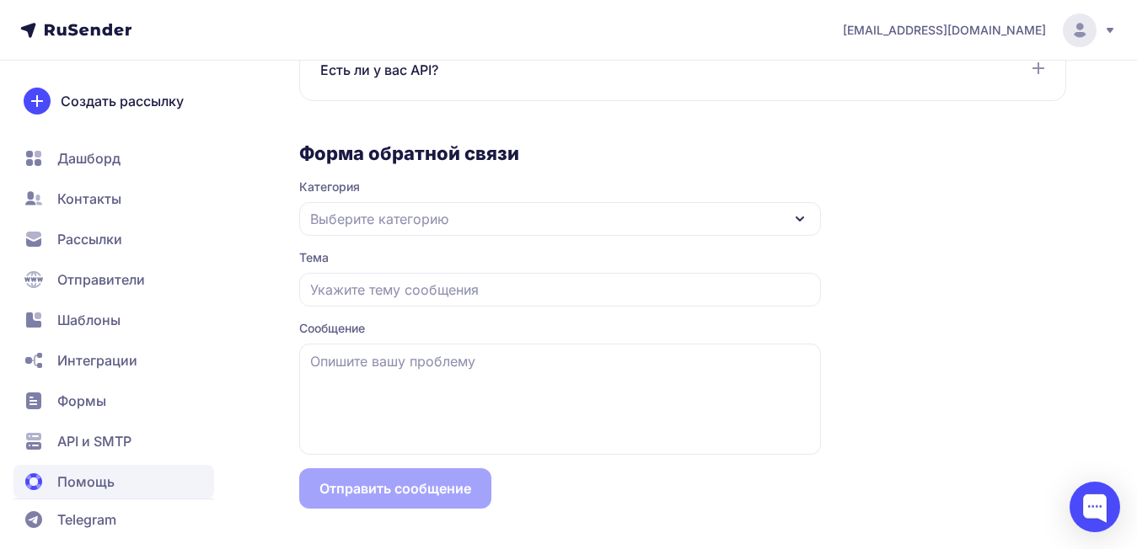
click at [377, 223] on span "Выберите категорию" at bounding box center [379, 219] width 138 height 20
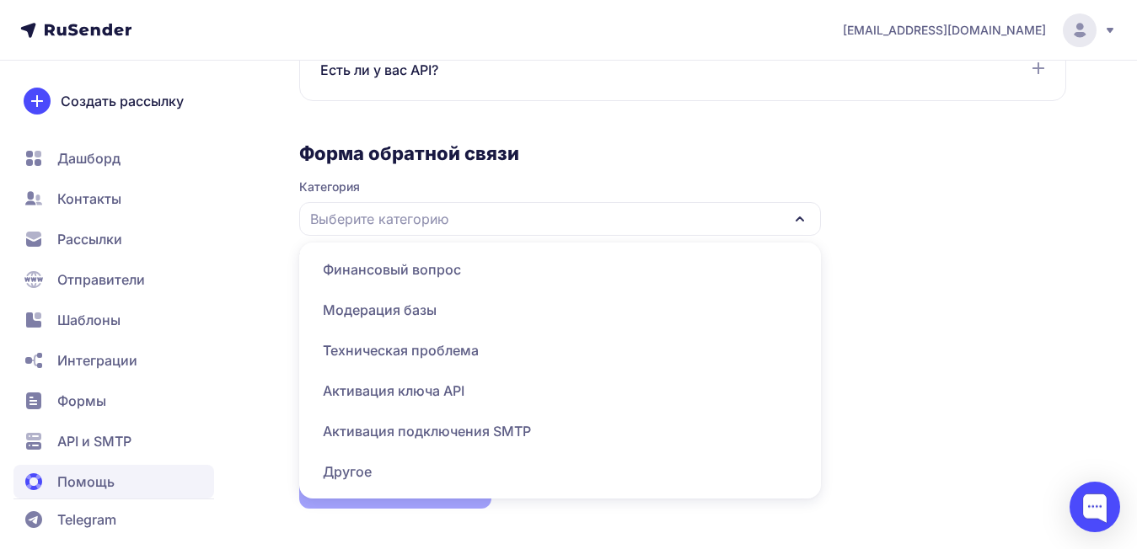
click at [361, 342] on span "Техническая проблема" at bounding box center [559, 350] width 501 height 40
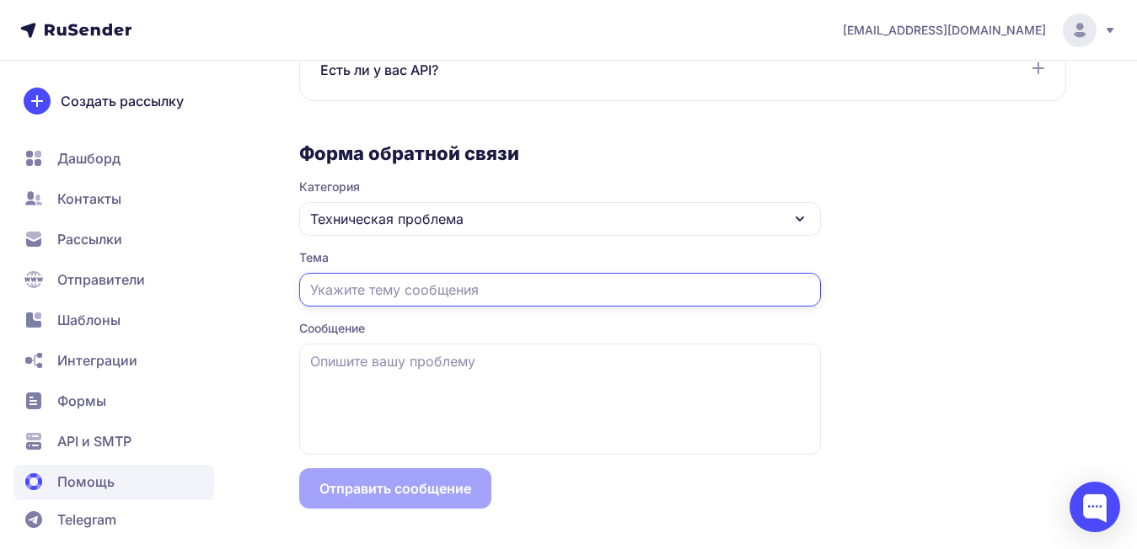
click at [400, 292] on input "text" at bounding box center [560, 290] width 522 height 34
type input "перевод моего аккаунта на другую почту"
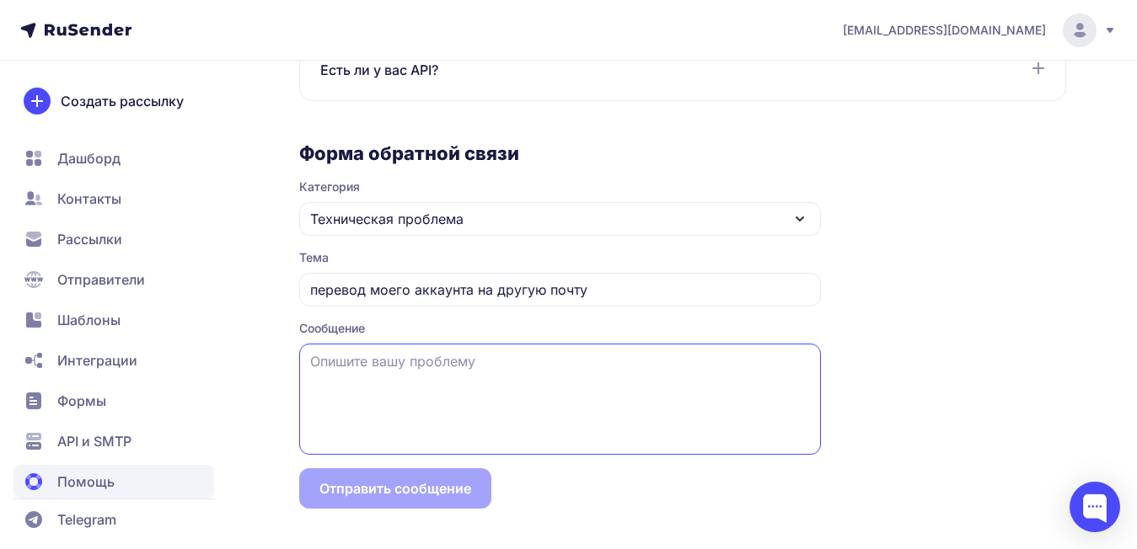
click at [441, 393] on textarea at bounding box center [560, 399] width 522 height 111
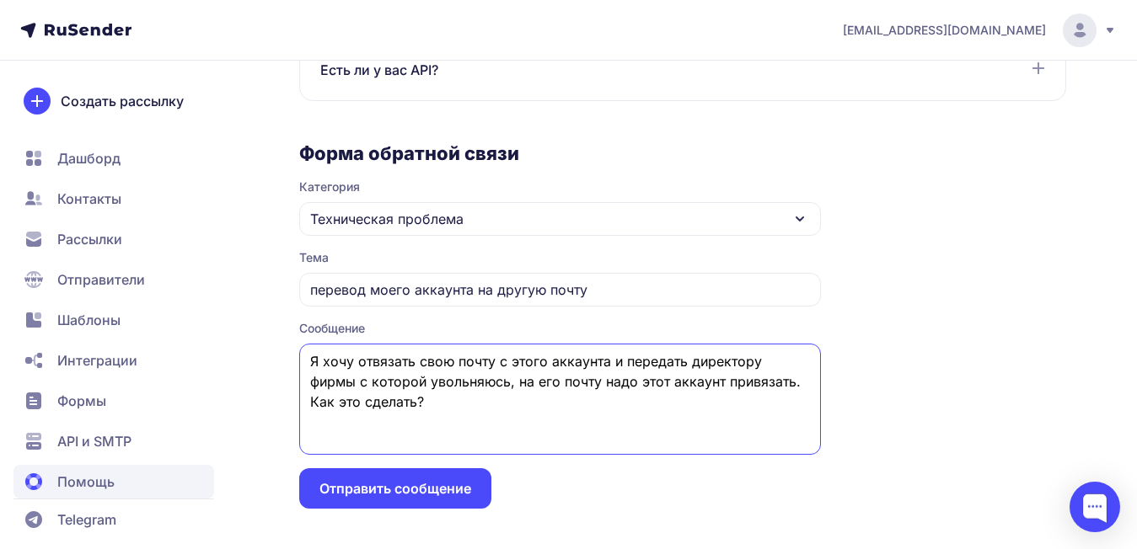
type textarea "Я хочу отвязать свою почту с этого аккаунта и передать директору фирмы с которо…"
click at [402, 495] on button "Отправить сообщение" at bounding box center [395, 488] width 192 height 40
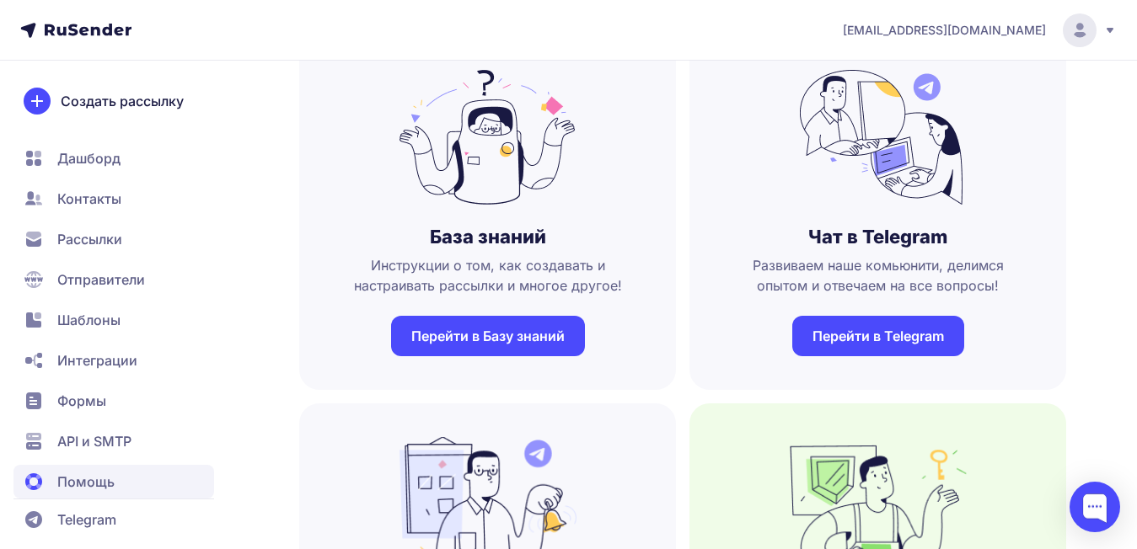
scroll to position [0, 0]
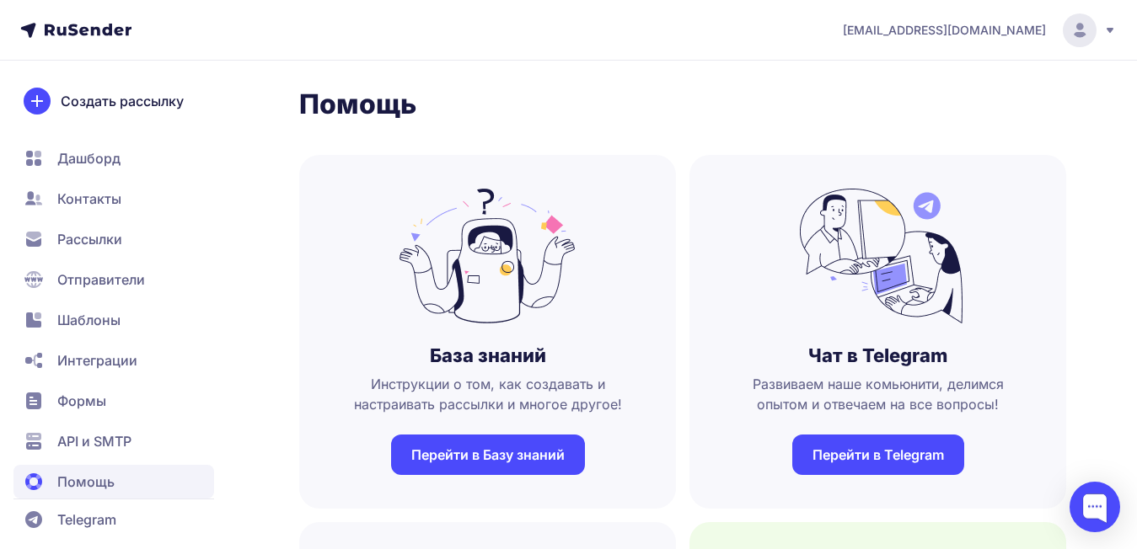
click at [987, 22] on span "[EMAIL_ADDRESS][DOMAIN_NAME]" at bounding box center [944, 30] width 203 height 17
click at [101, 199] on span "Контакты" at bounding box center [89, 199] width 64 height 20
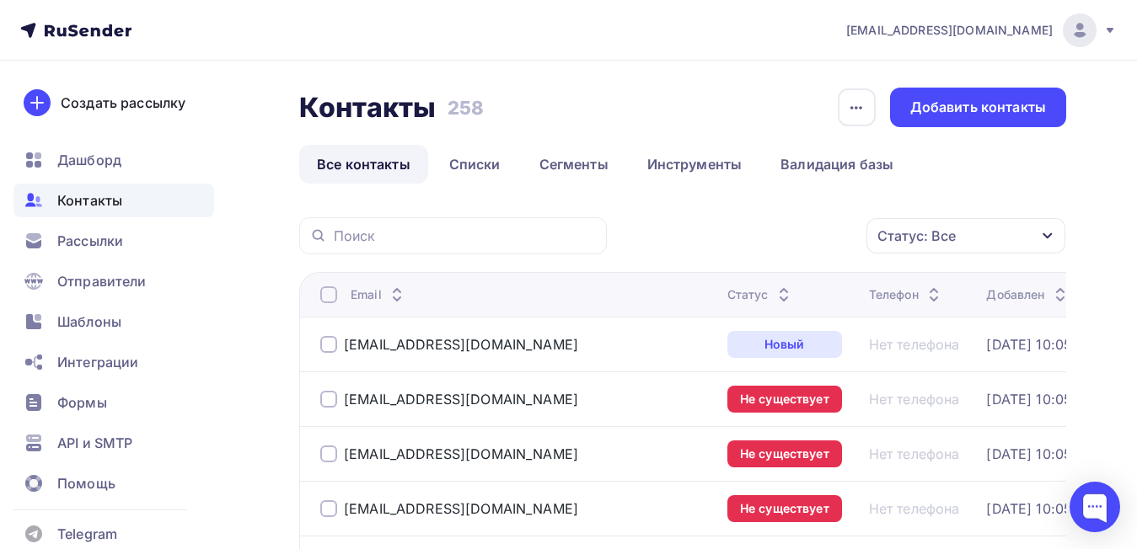
scroll to position [337, 0]
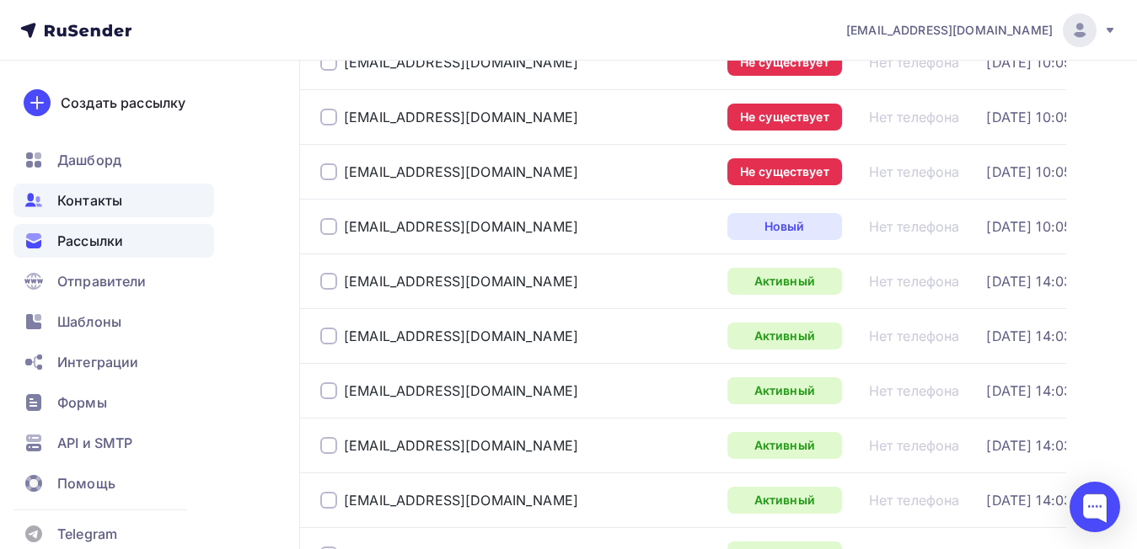
click at [112, 241] on span "Рассылки" at bounding box center [90, 241] width 66 height 20
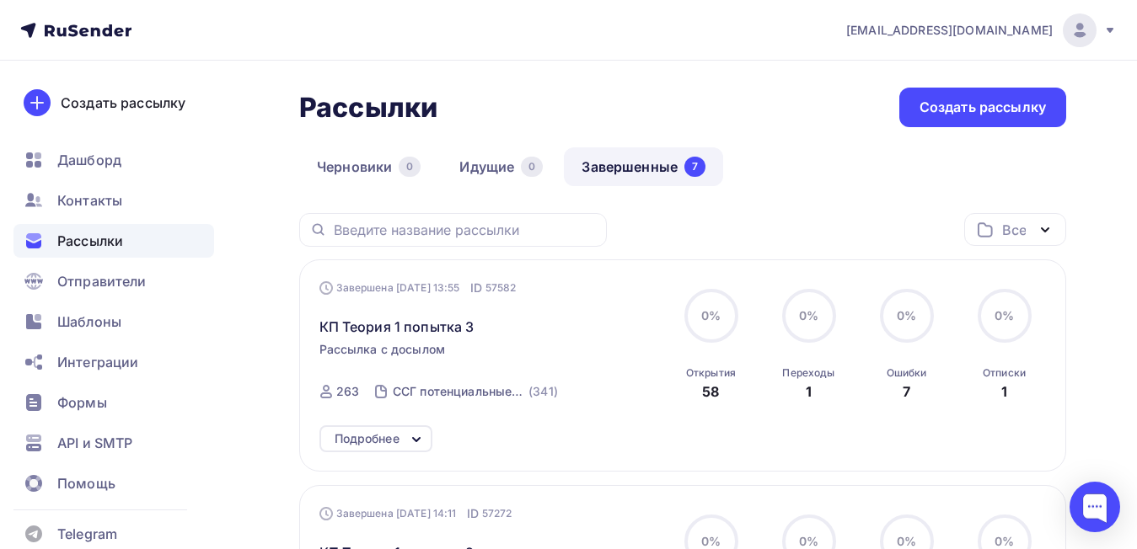
scroll to position [169, 0]
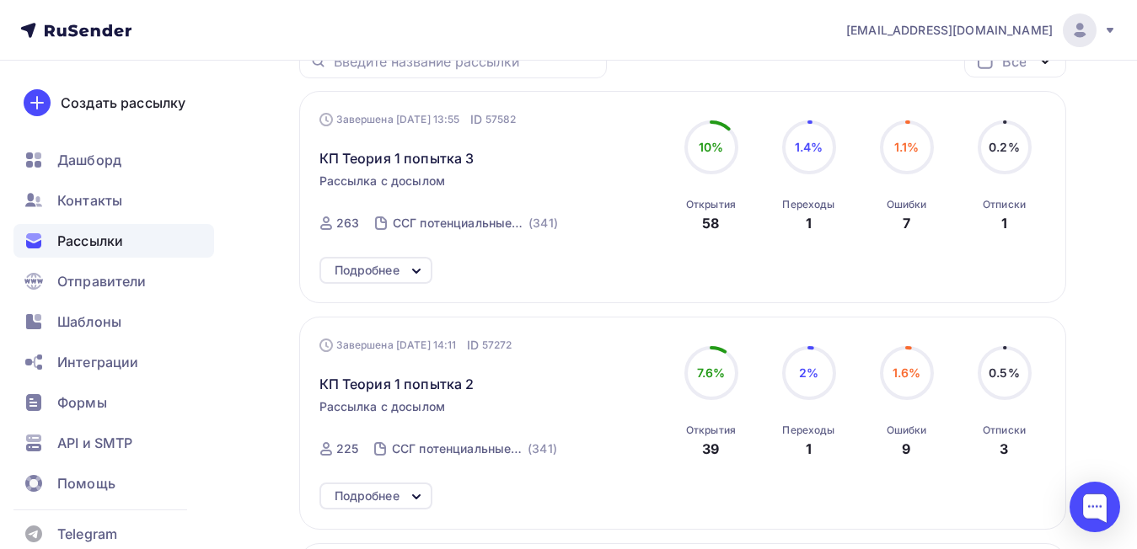
click at [397, 267] on div "Подробнее" at bounding box center [366, 270] width 65 height 20
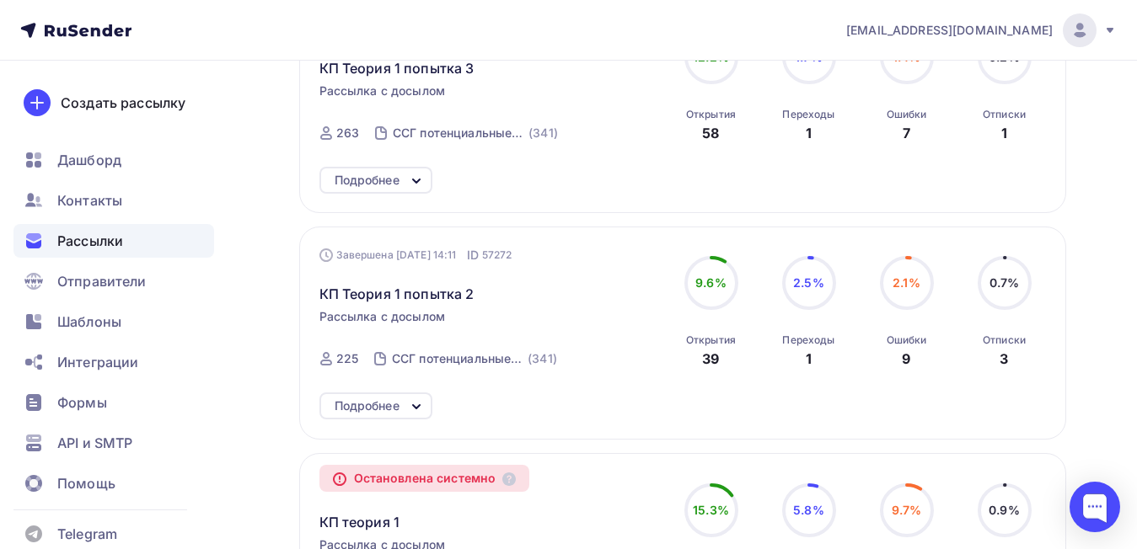
scroll to position [90, 0]
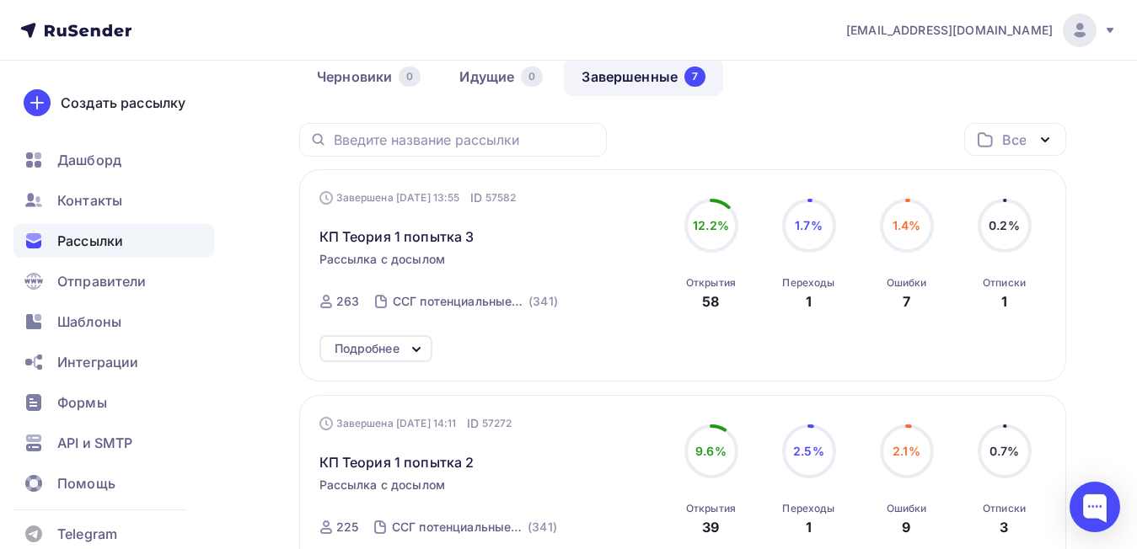
click at [399, 351] on div "Подробнее" at bounding box center [366, 349] width 65 height 20
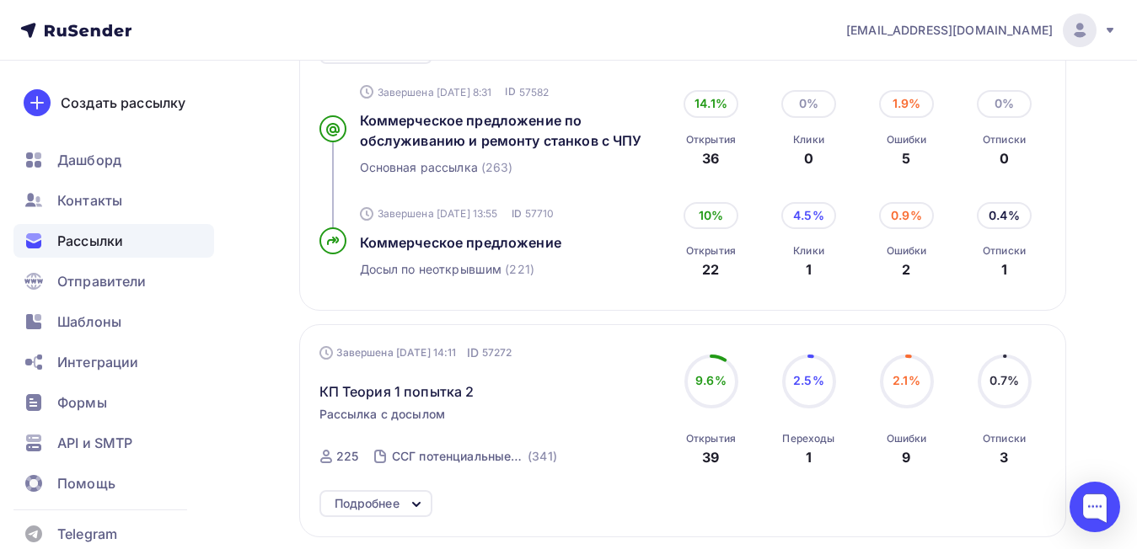
scroll to position [427, 0]
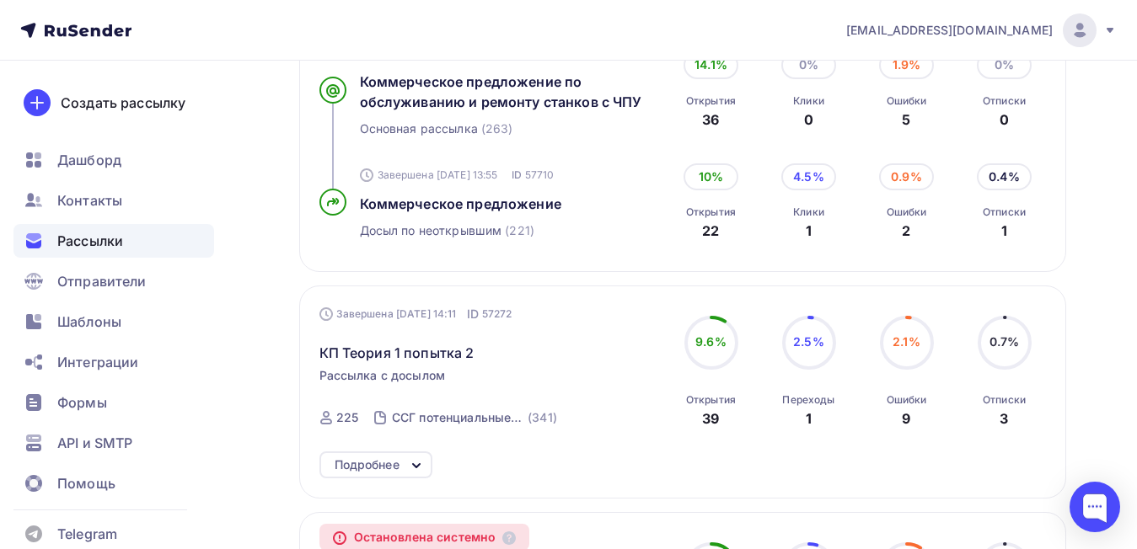
click at [113, 245] on span "Рассылки" at bounding box center [90, 241] width 66 height 20
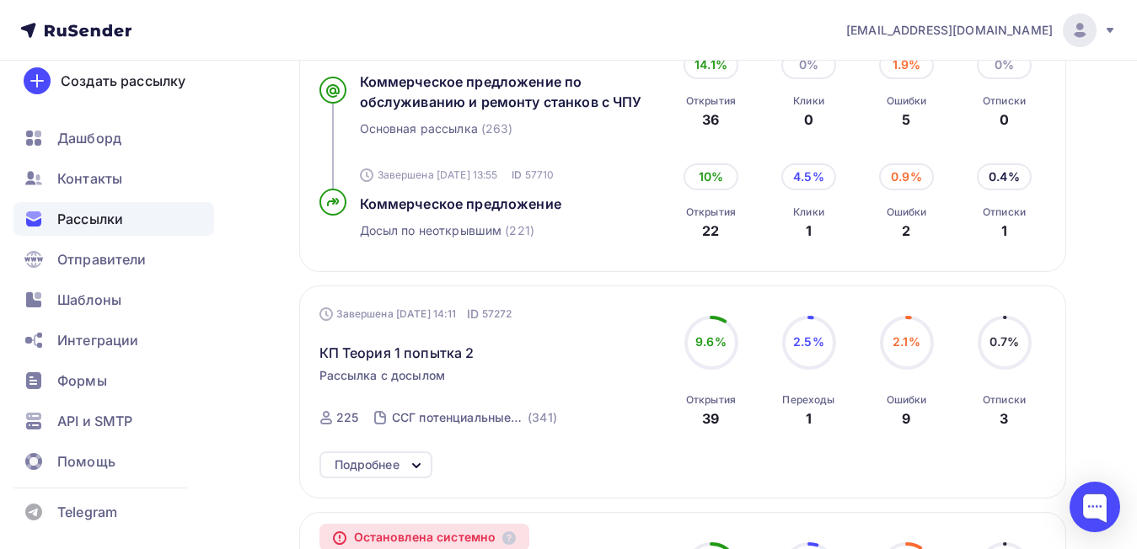
click at [101, 216] on span "Рассылки" at bounding box center [90, 219] width 66 height 20
click at [117, 173] on span "Контакты" at bounding box center [89, 179] width 65 height 20
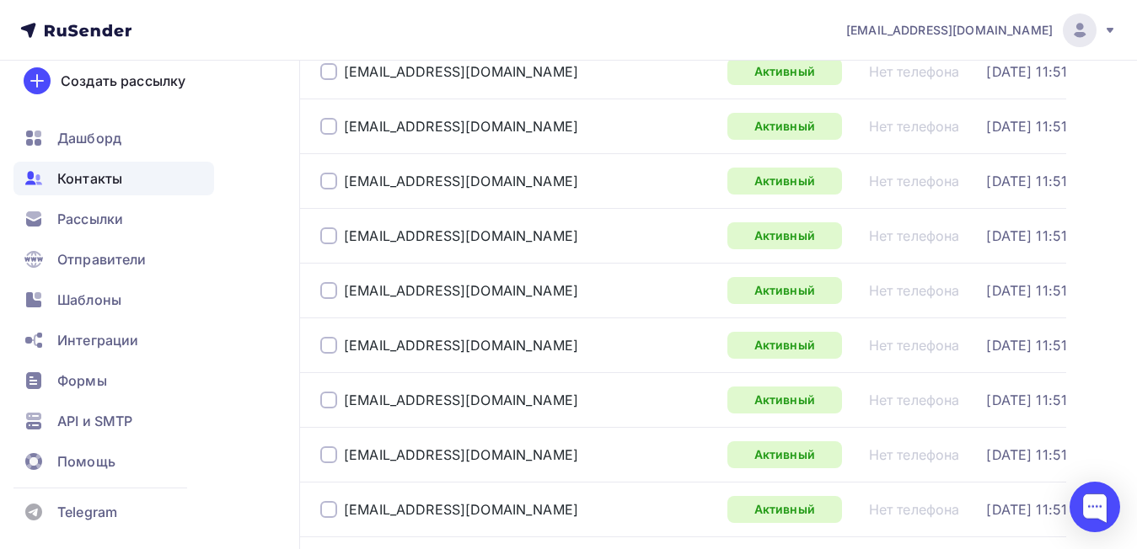
scroll to position [2191, 0]
click at [104, 329] on div "Интеграции" at bounding box center [113, 341] width 201 height 34
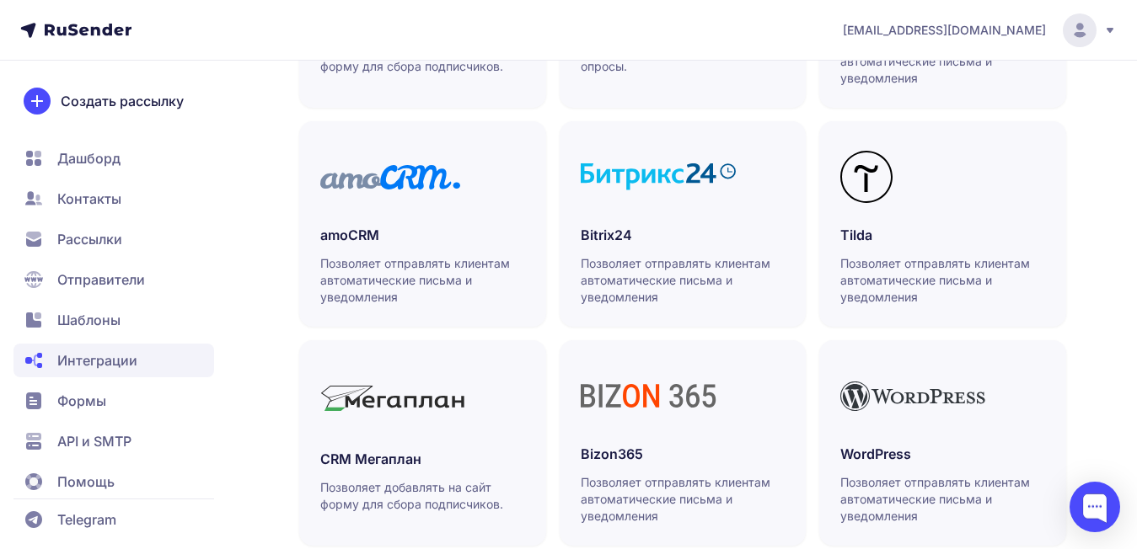
scroll to position [816, 0]
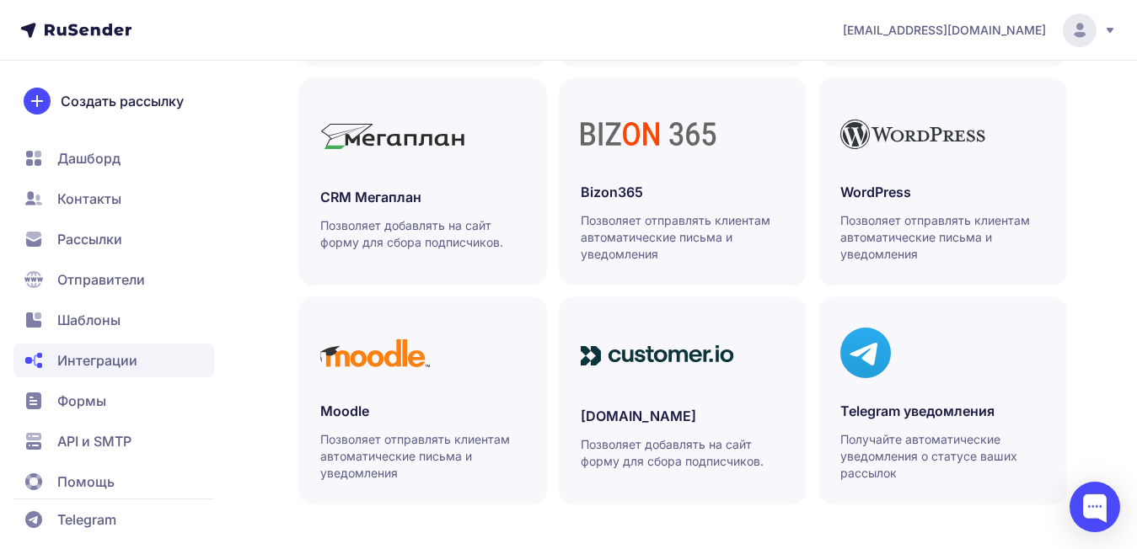
click at [98, 466] on span "Помощь" at bounding box center [113, 482] width 201 height 34
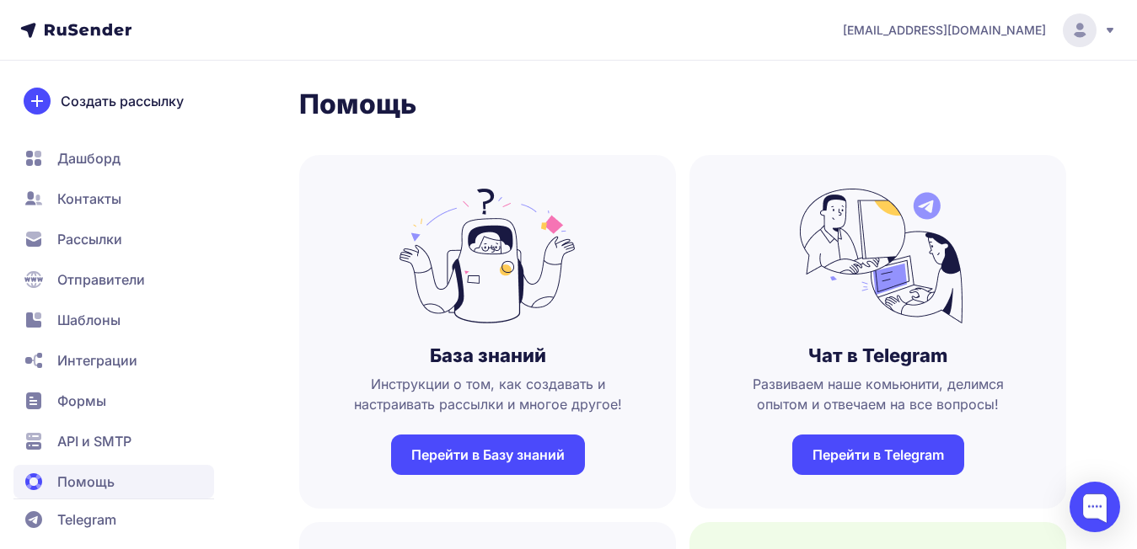
click at [877, 452] on link "Перейти в Telegram" at bounding box center [878, 455] width 172 height 40
